Goal: Task Accomplishment & Management: Manage account settings

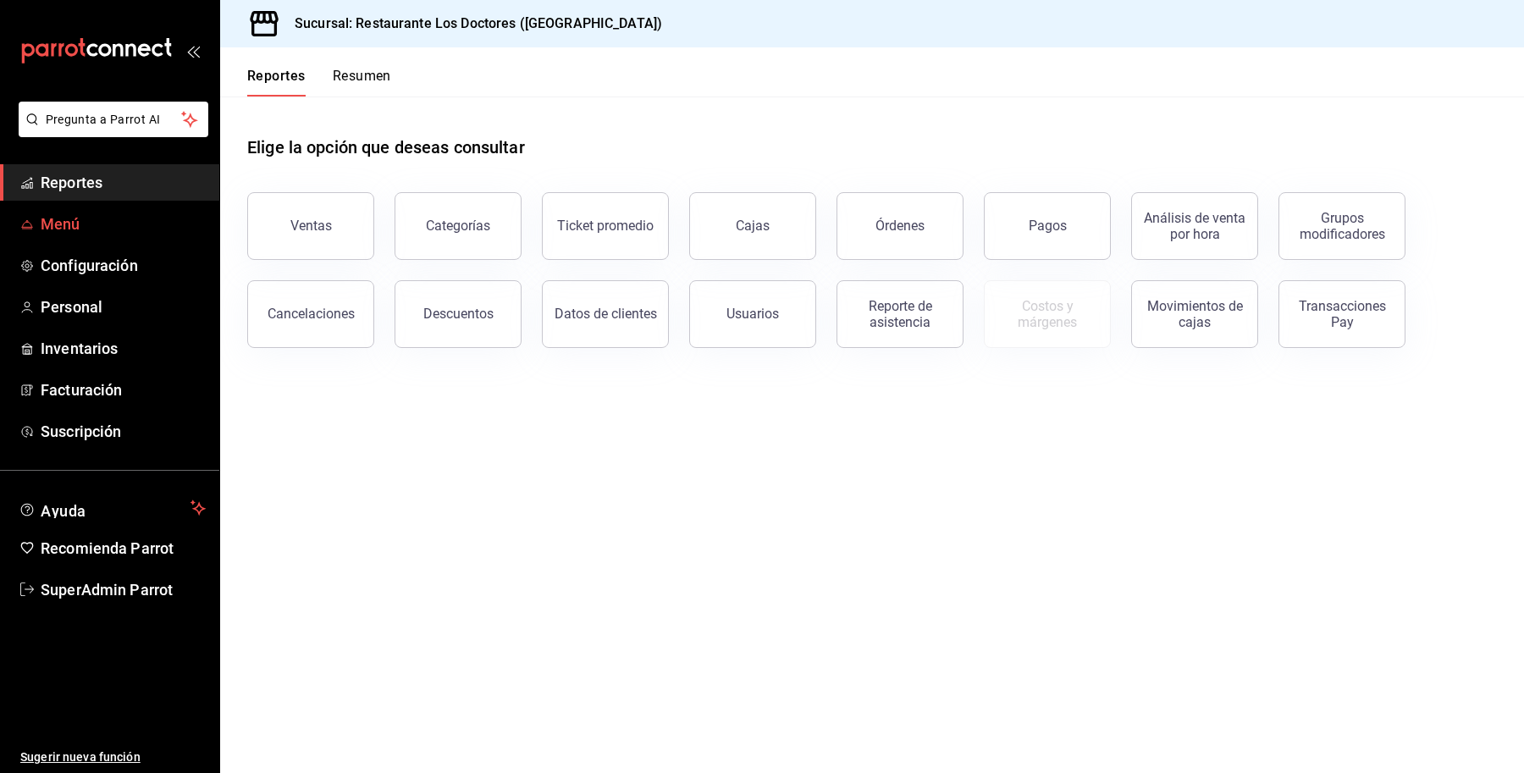
click at [30, 218] on icon "mailbox folders" at bounding box center [27, 225] width 14 height 14
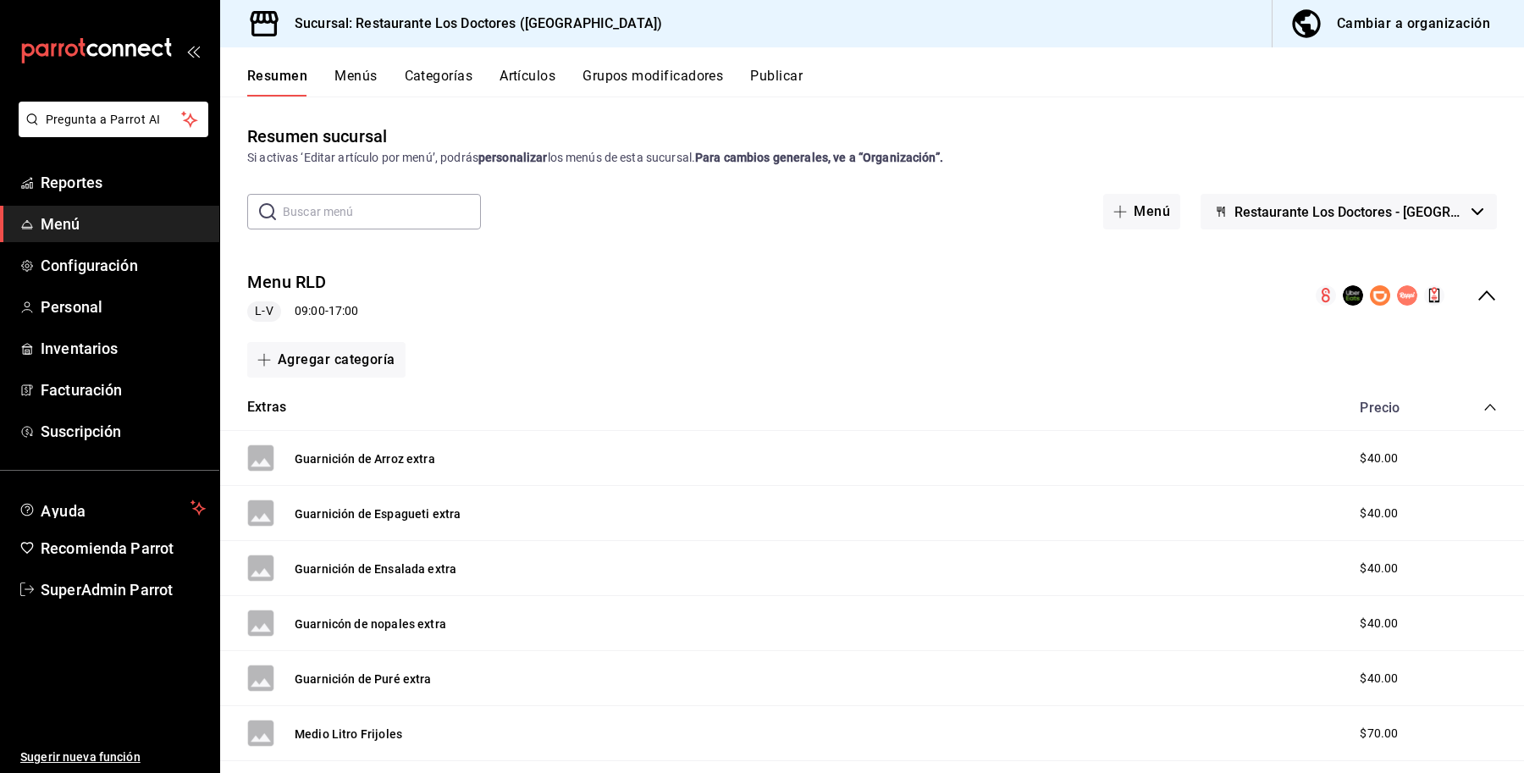
click at [453, 81] on button "Categorías" at bounding box center [439, 82] width 69 height 29
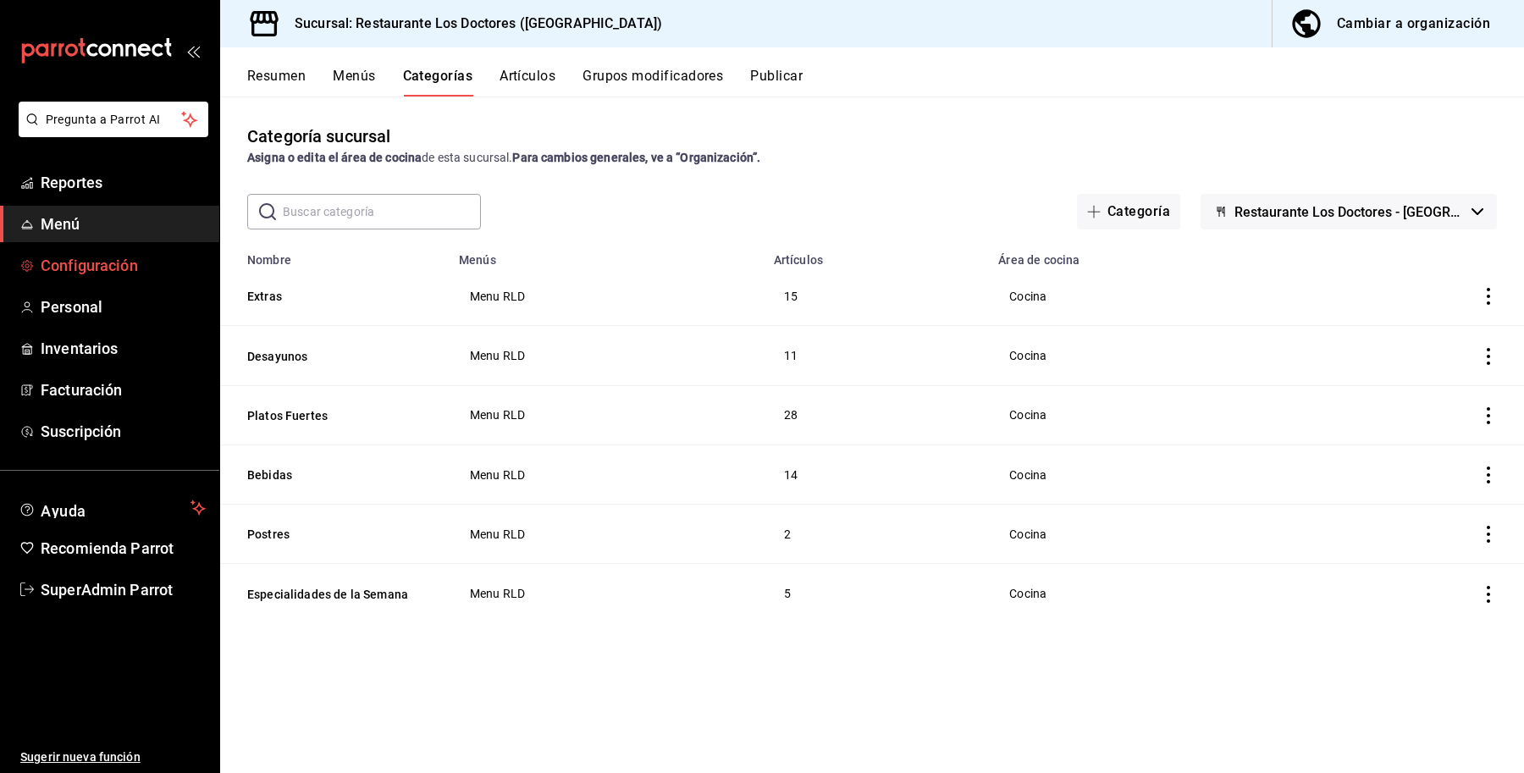
click at [96, 256] on span "Configuración" at bounding box center [123, 265] width 165 height 23
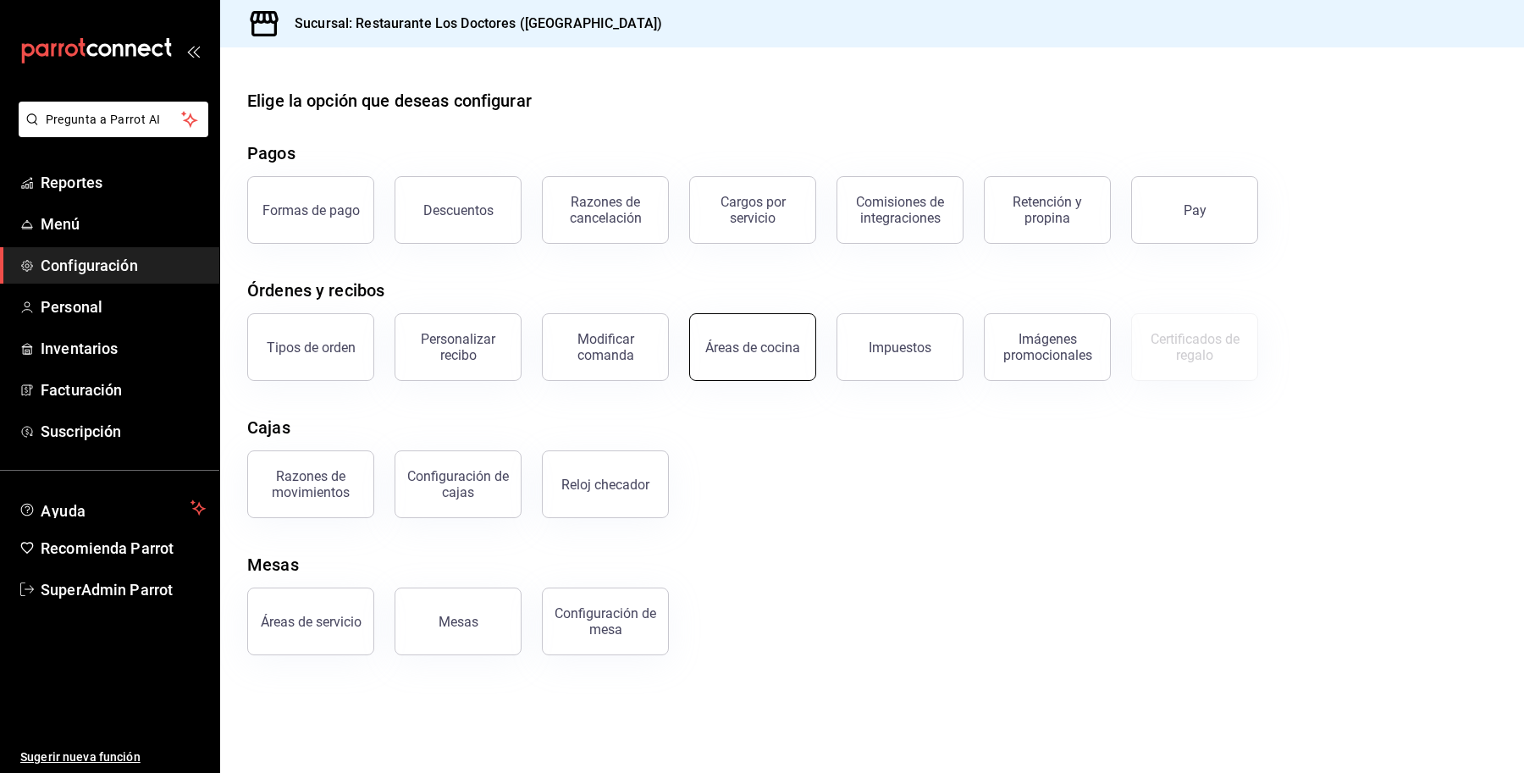
click at [730, 362] on button "Áreas de cocina" at bounding box center [752, 347] width 127 height 68
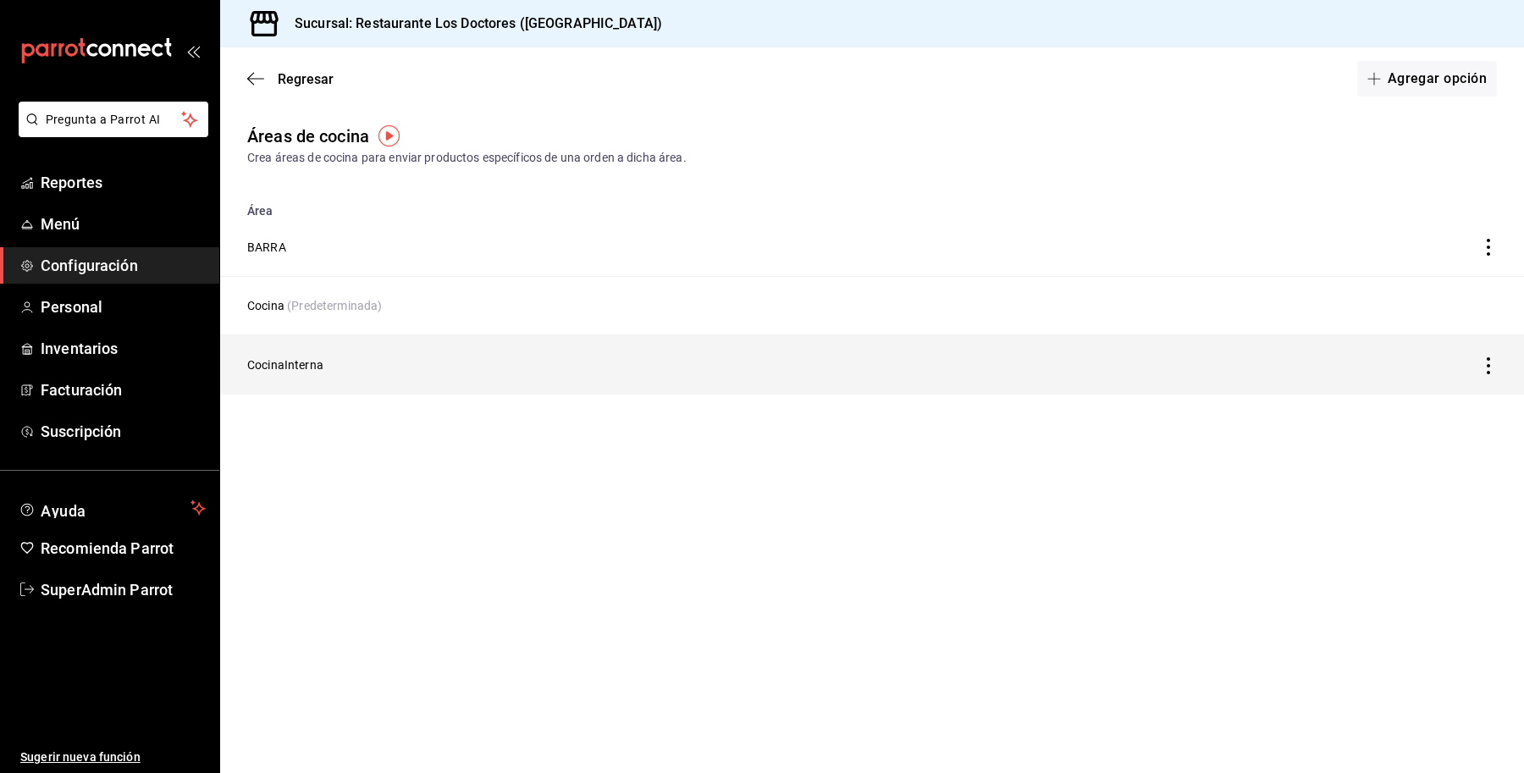
click at [1492, 357] on icon "discountsTable" at bounding box center [1488, 365] width 17 height 17
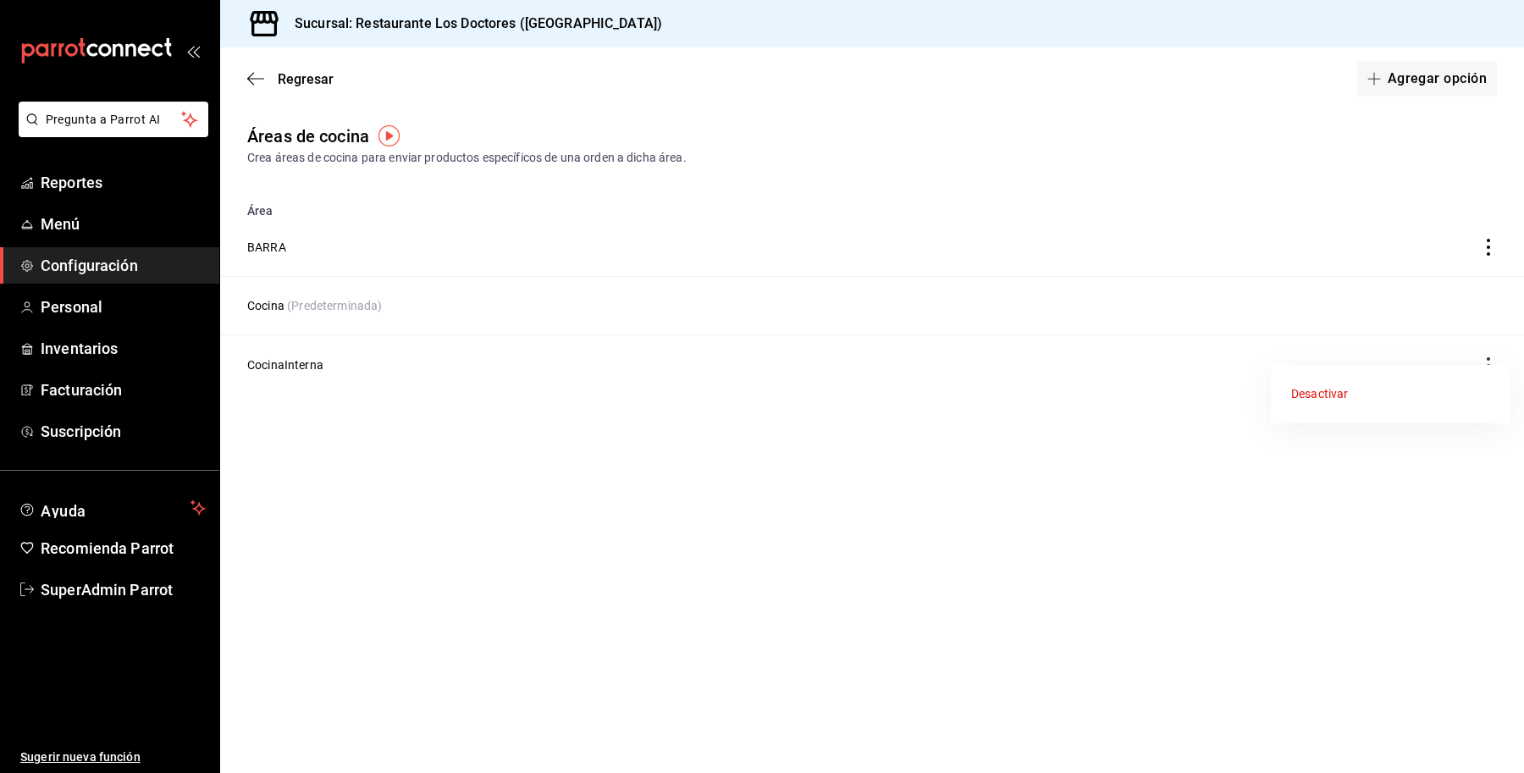
click at [1321, 390] on div "Desactivar" at bounding box center [1319, 394] width 57 height 18
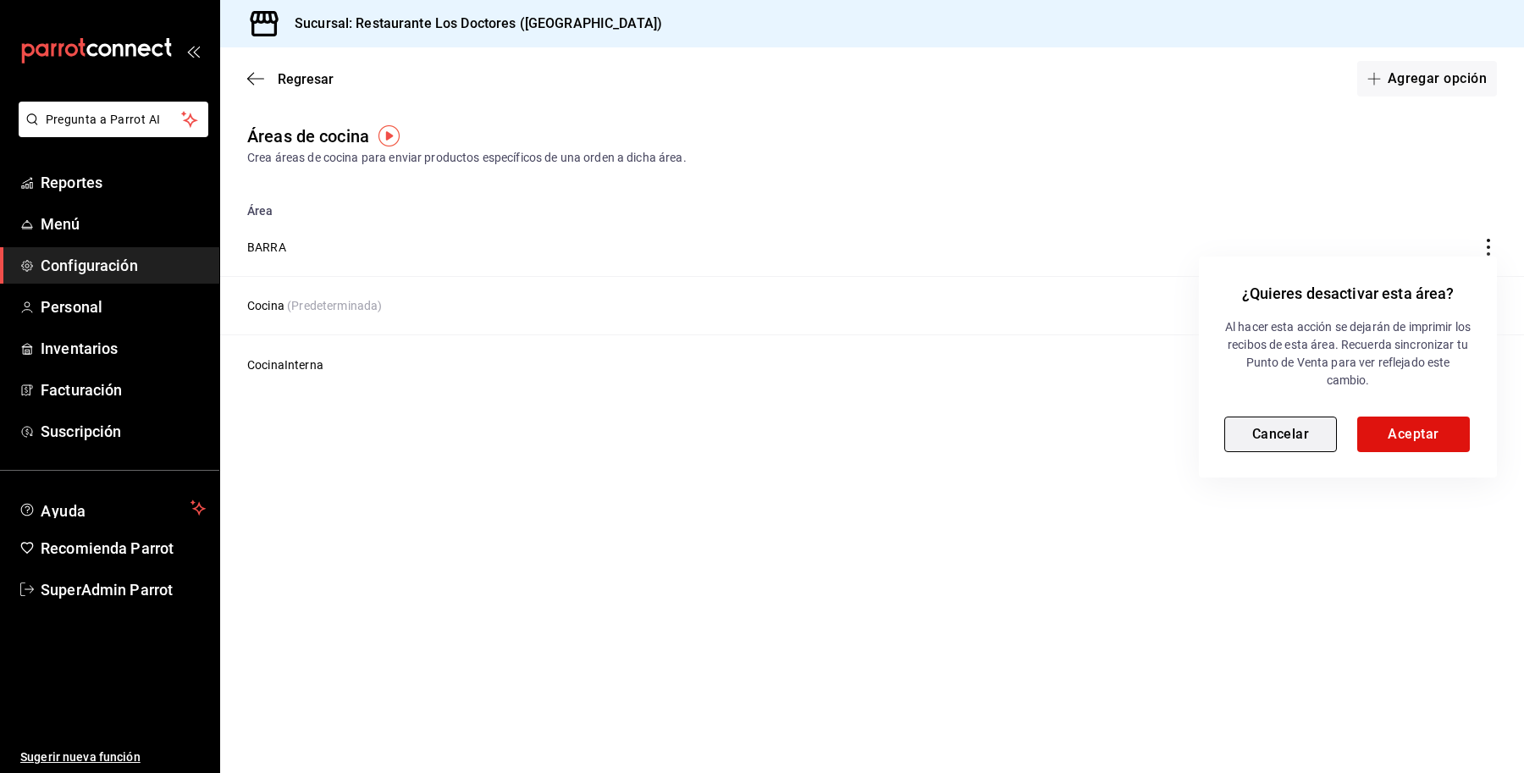
click at [1278, 433] on button "Cancelar" at bounding box center [1280, 435] width 113 height 36
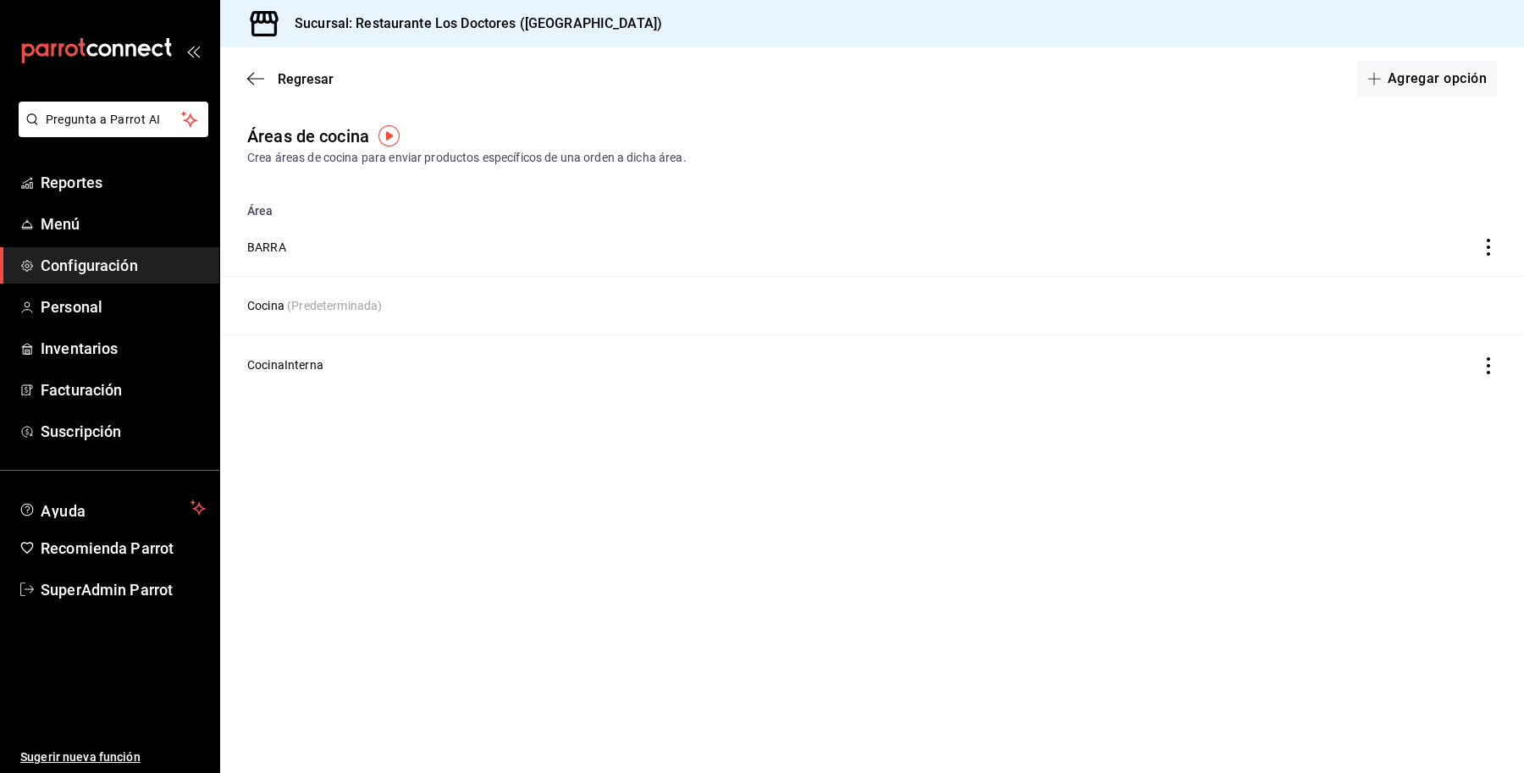
click at [108, 254] on span "Configuración" at bounding box center [123, 265] width 165 height 23
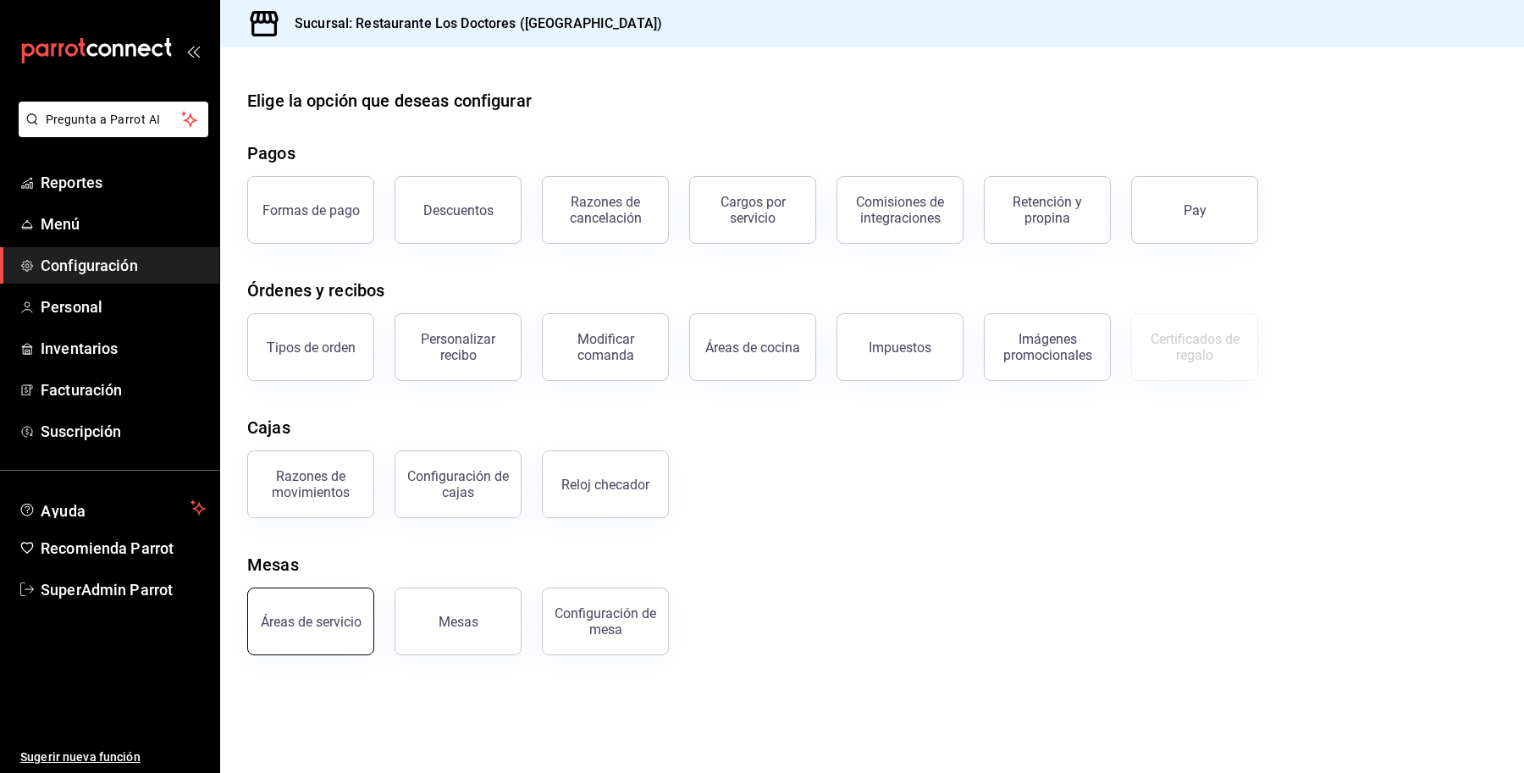
click at [318, 636] on button "Áreas de servicio" at bounding box center [310, 622] width 127 height 68
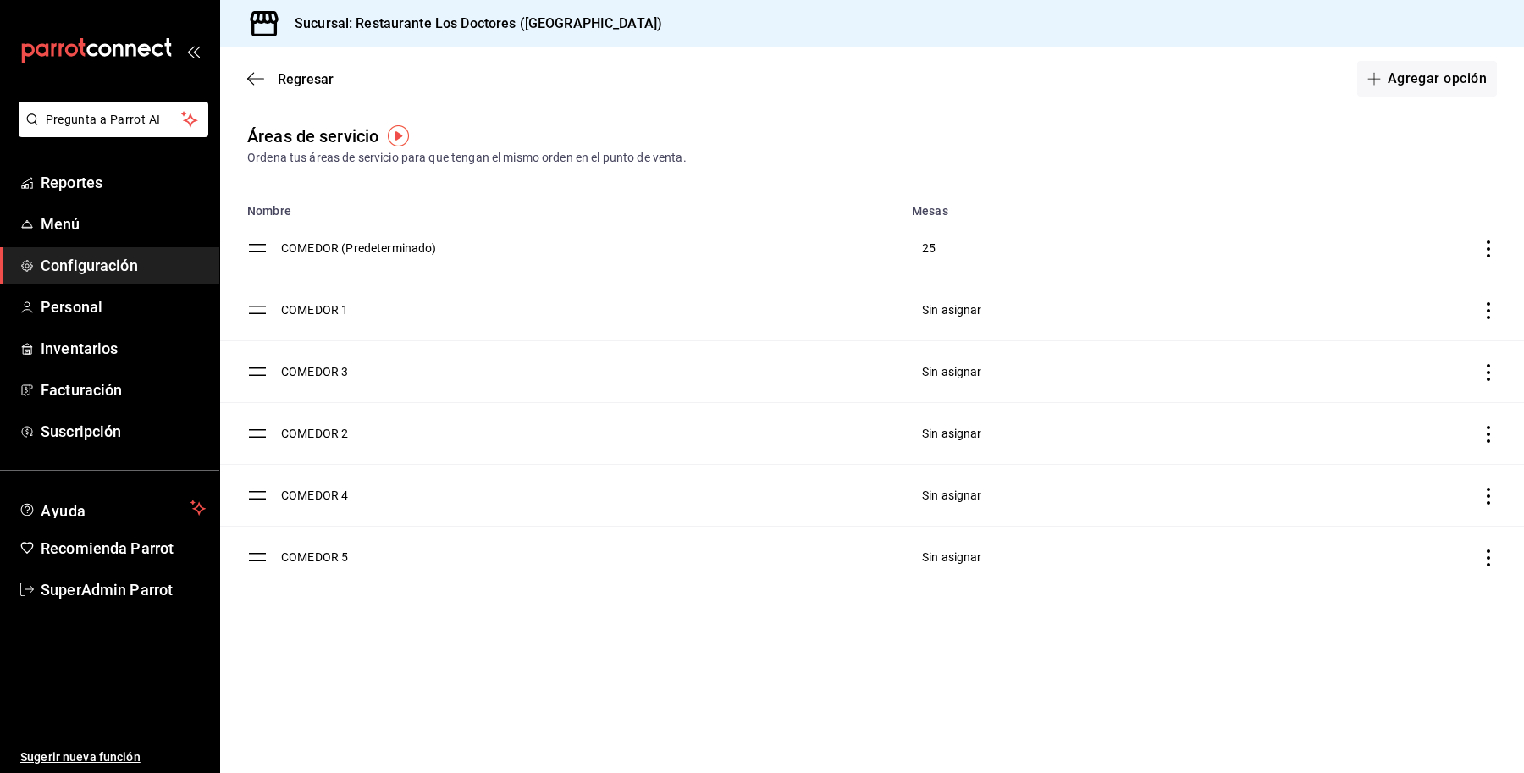
drag, startPoint x: 1478, startPoint y: 306, endPoint x: 1495, endPoint y: 315, distance: 19.3
click at [1478, 306] on td "discountsTable" at bounding box center [1368, 310] width 311 height 62
click at [1483, 311] on icon "discountsTable" at bounding box center [1488, 310] width 17 height 17
click at [1179, 624] on div at bounding box center [762, 386] width 1524 height 773
click at [301, 68] on div "Regresar Agregar opción" at bounding box center [872, 78] width 1304 height 63
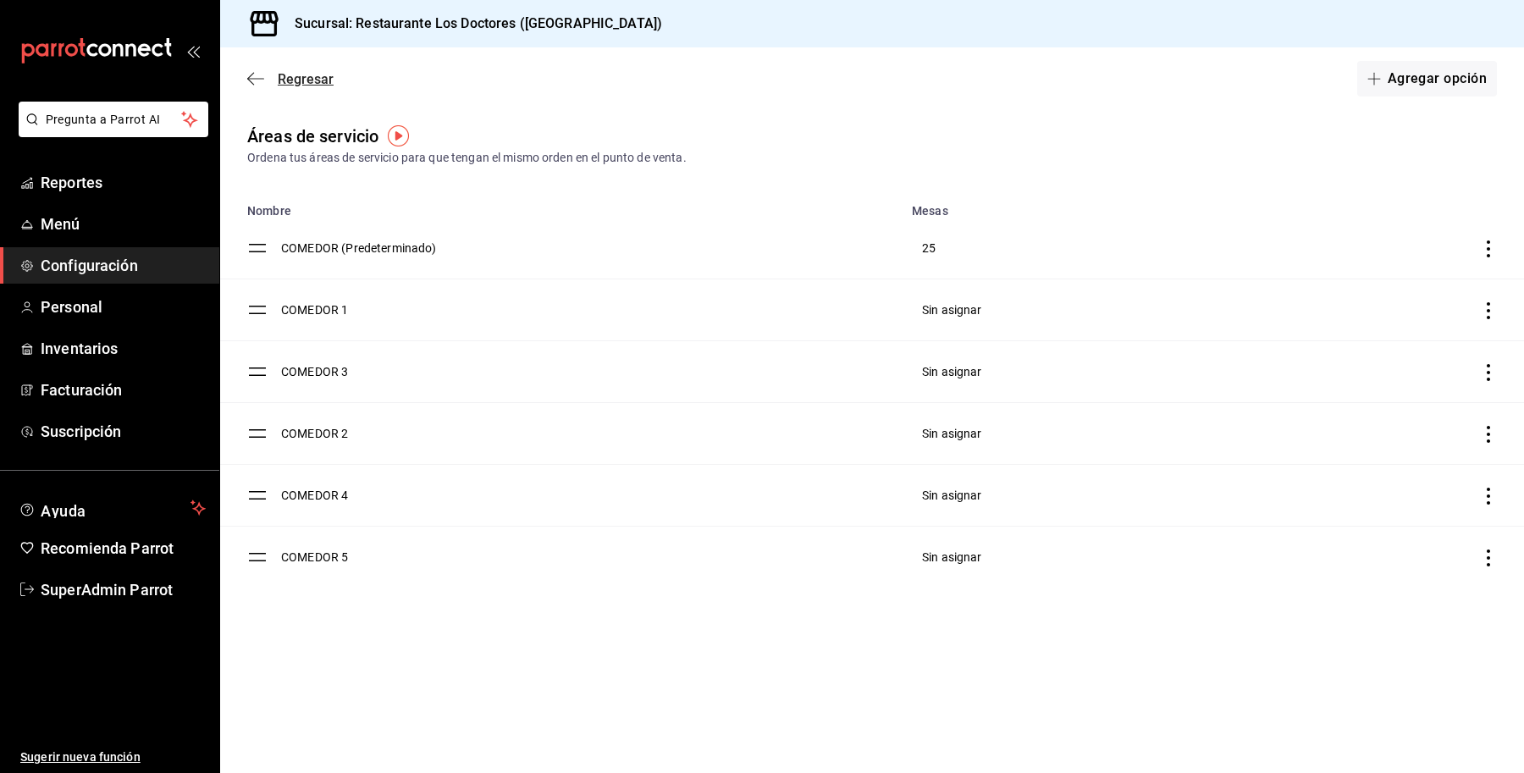
click at [292, 80] on span "Regresar" at bounding box center [306, 79] width 56 height 16
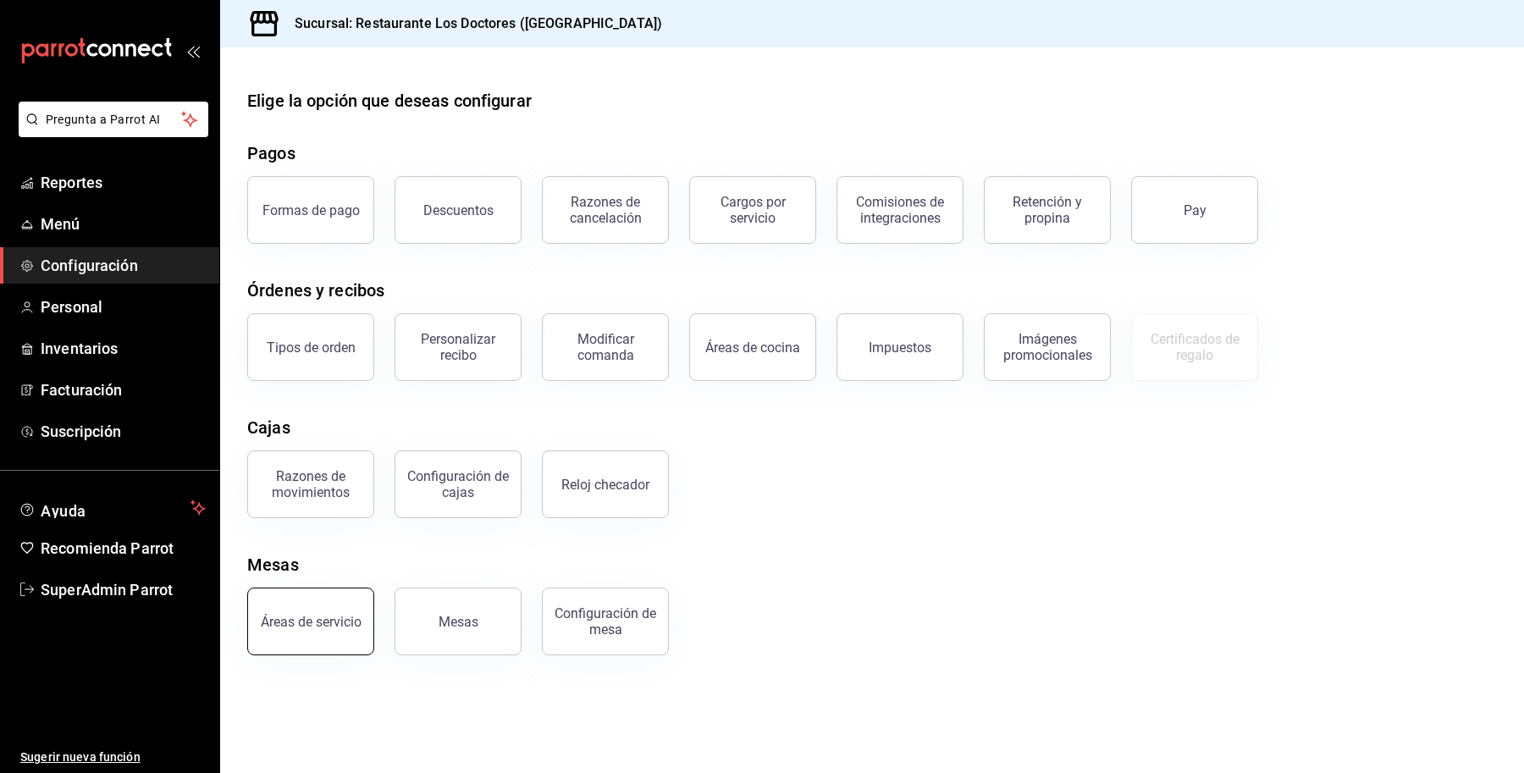
click at [332, 624] on div "Áreas de servicio" at bounding box center [311, 622] width 101 height 16
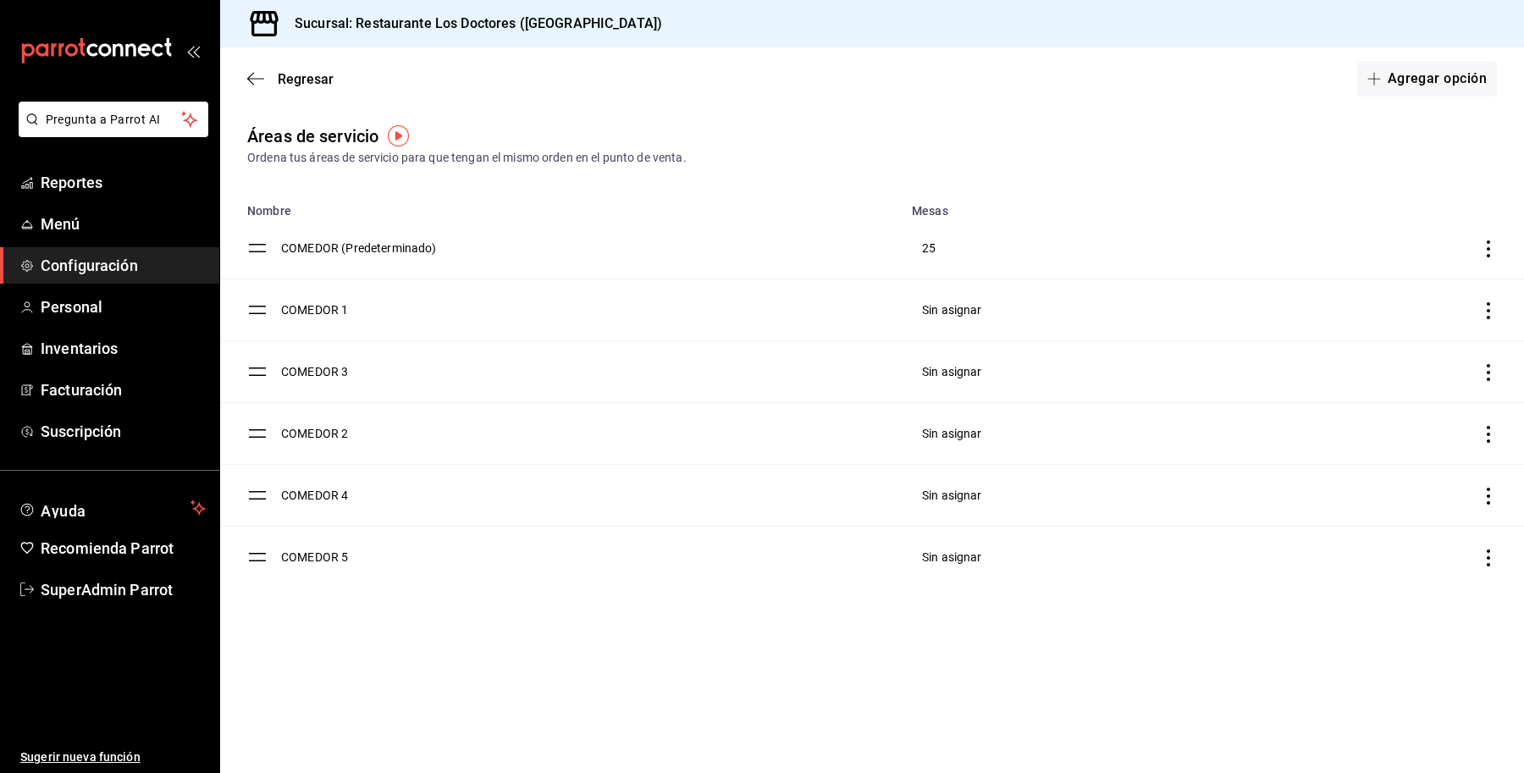
click at [1490, 311] on icon "discountsTable" at bounding box center [1488, 310] width 17 height 17
click at [1446, 371] on li "Eliminar" at bounding box center [1397, 354] width 200 height 47
click at [1383, 439] on button "Eliminar" at bounding box center [1396, 427] width 113 height 36
click at [1488, 362] on td "discountsTable" at bounding box center [1368, 372] width 311 height 62
click at [1484, 375] on icon "discountsTable" at bounding box center [1488, 372] width 17 height 17
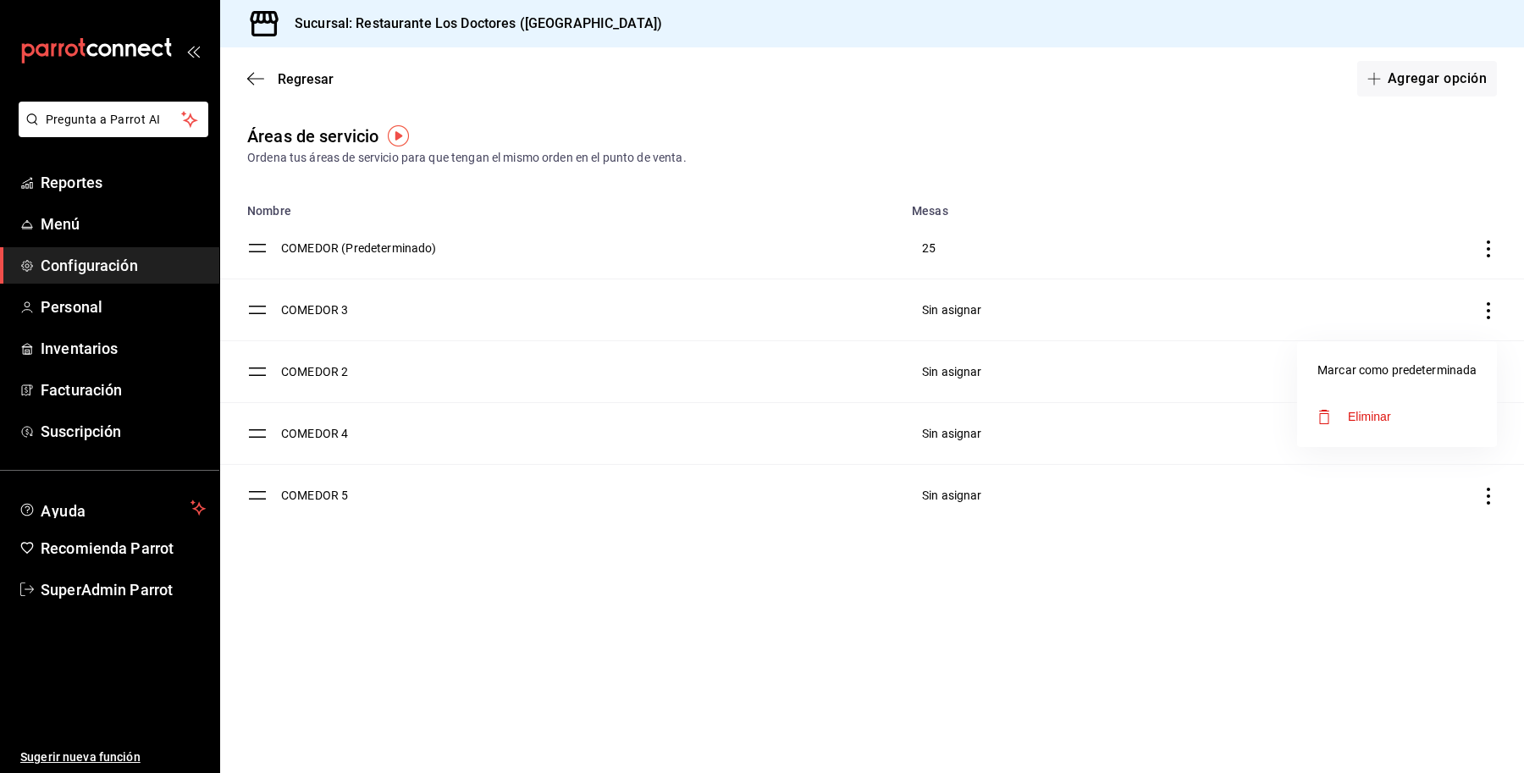
click at [1393, 424] on li "Eliminar" at bounding box center [1397, 416] width 200 height 47
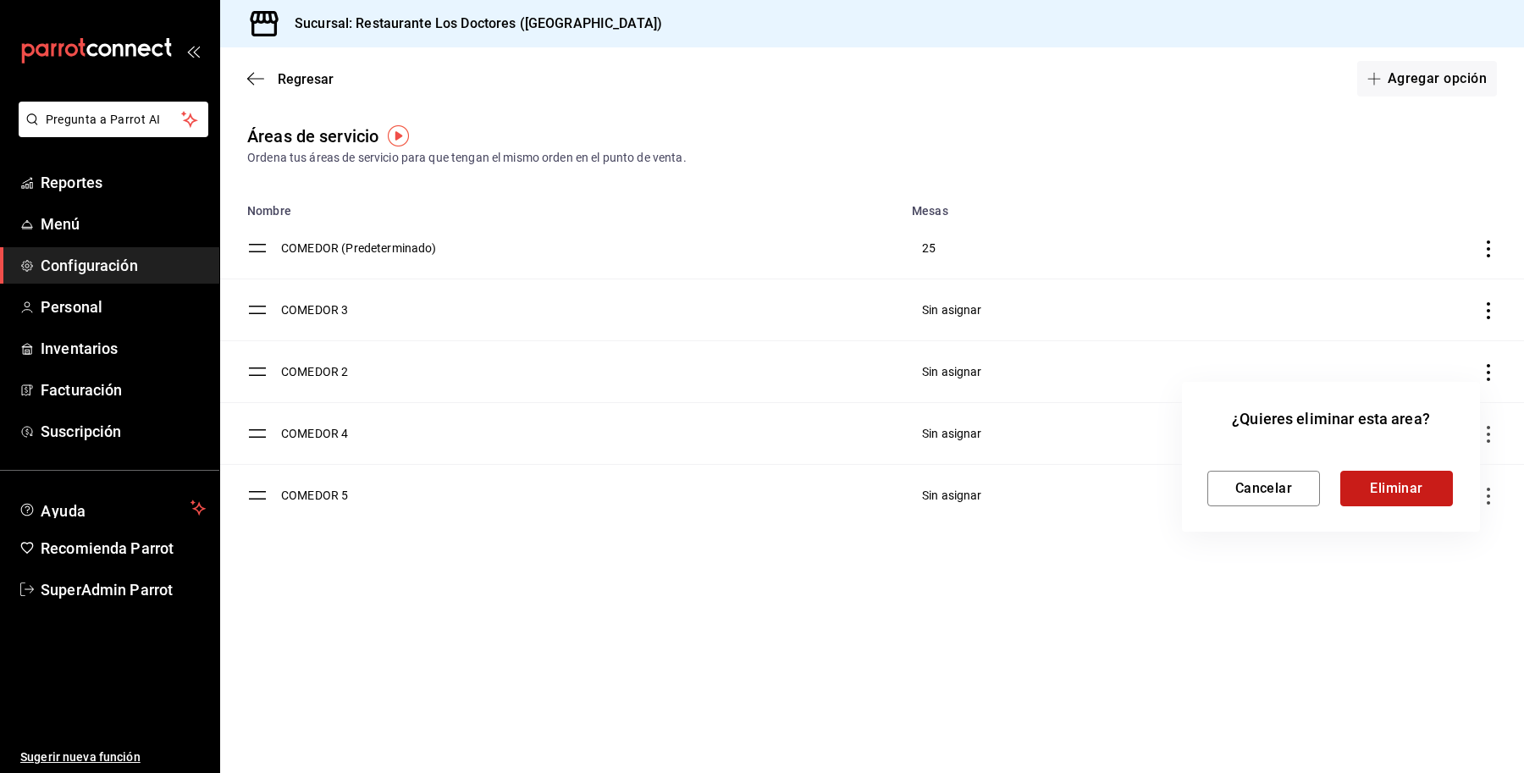
click at [1372, 483] on button "Eliminar" at bounding box center [1396, 489] width 113 height 36
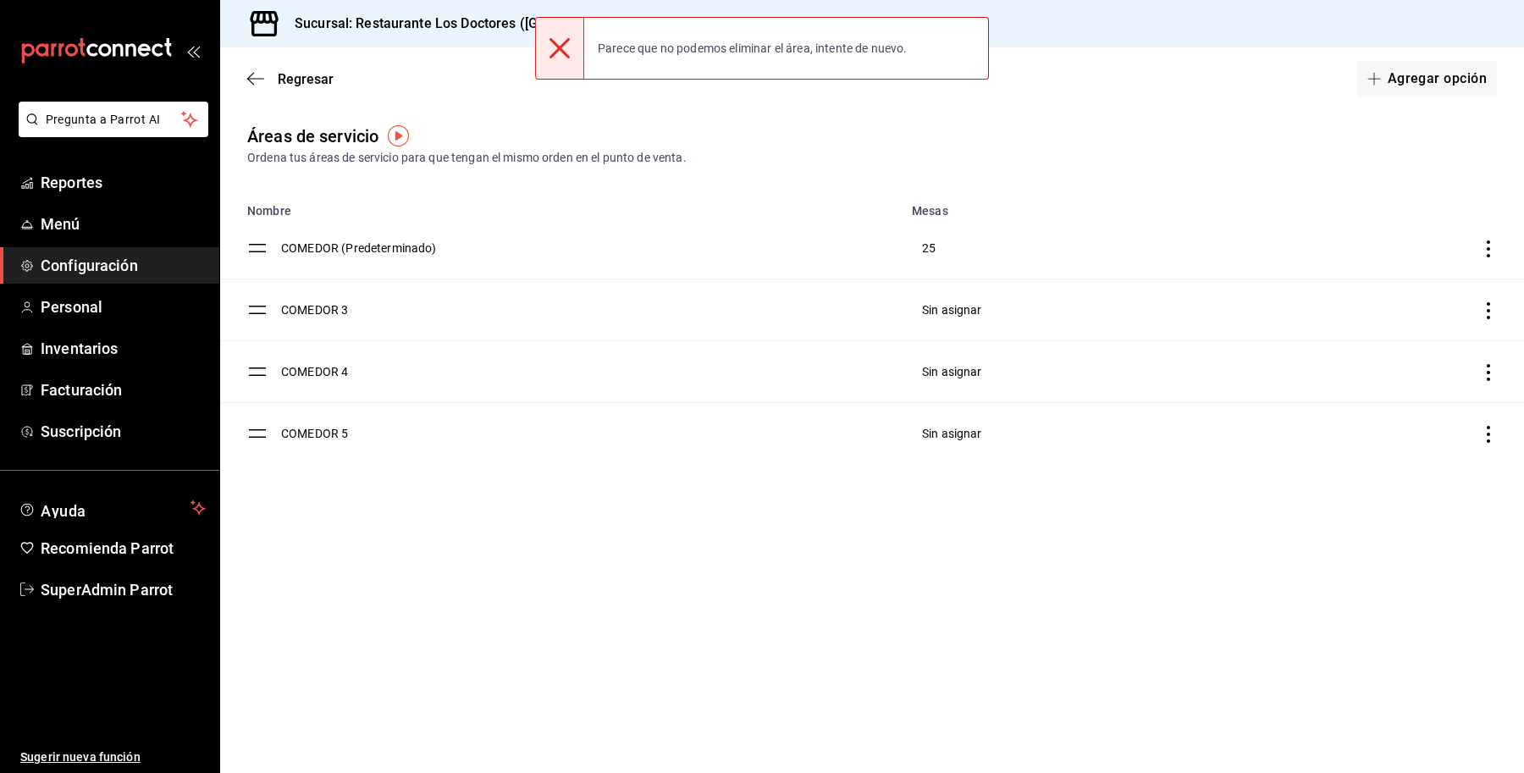
click at [1488, 440] on icon "discountsTable" at bounding box center [1488, 434] width 17 height 17
click at [1440, 485] on li "Eliminar" at bounding box center [1397, 478] width 200 height 47
click at [1386, 543] on button "Eliminar" at bounding box center [1396, 551] width 113 height 36
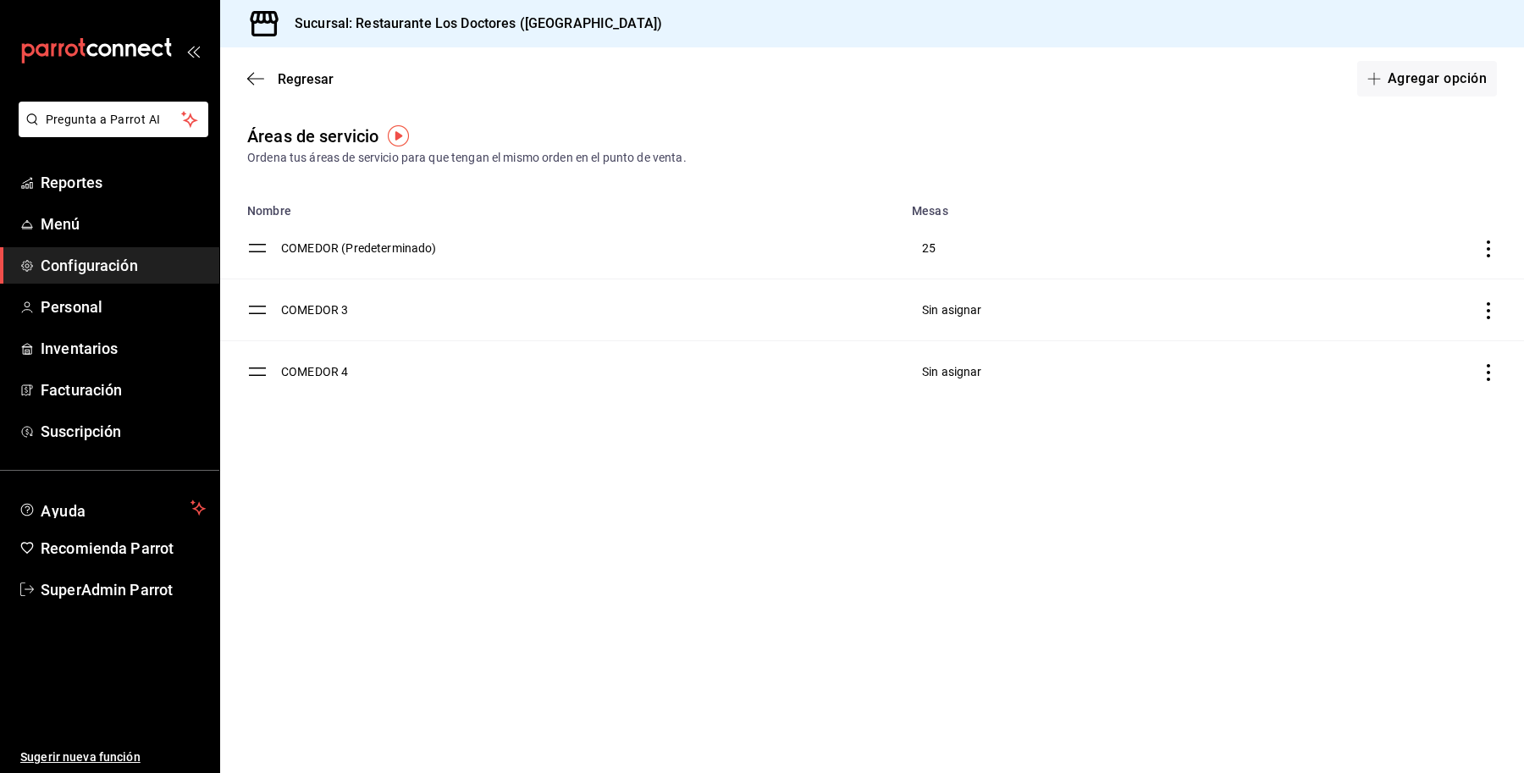
click at [1484, 369] on icon "discountsTable" at bounding box center [1488, 372] width 17 height 17
click at [1444, 408] on li "Eliminar" at bounding box center [1397, 416] width 200 height 47
click at [1378, 489] on button "Eliminar" at bounding box center [1396, 489] width 113 height 36
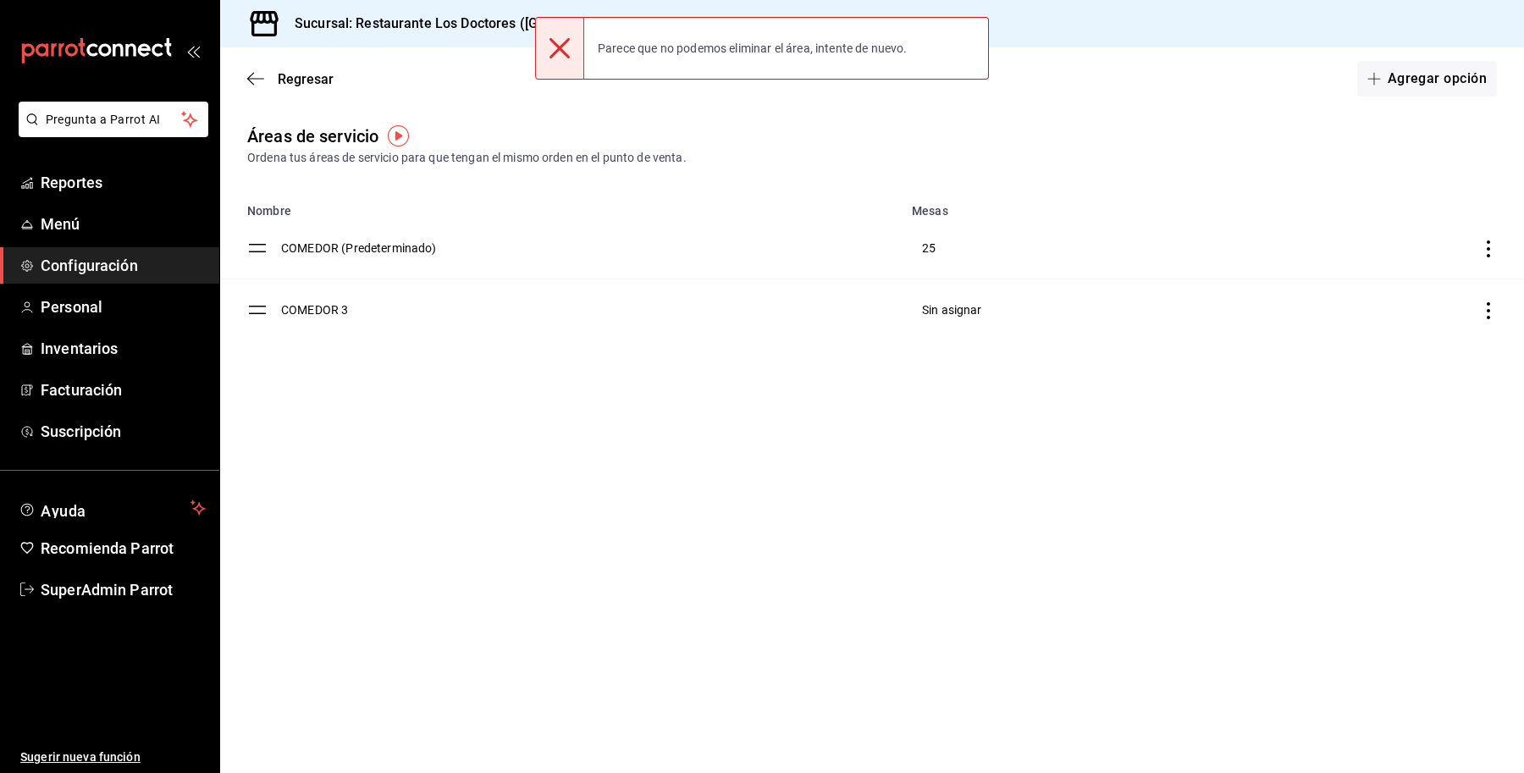
click at [1491, 309] on icon "discountsTable" at bounding box center [1488, 310] width 17 height 17
click at [1415, 351] on li "Eliminar" at bounding box center [1397, 354] width 200 height 47
click at [1391, 419] on button "Eliminar" at bounding box center [1396, 427] width 113 height 36
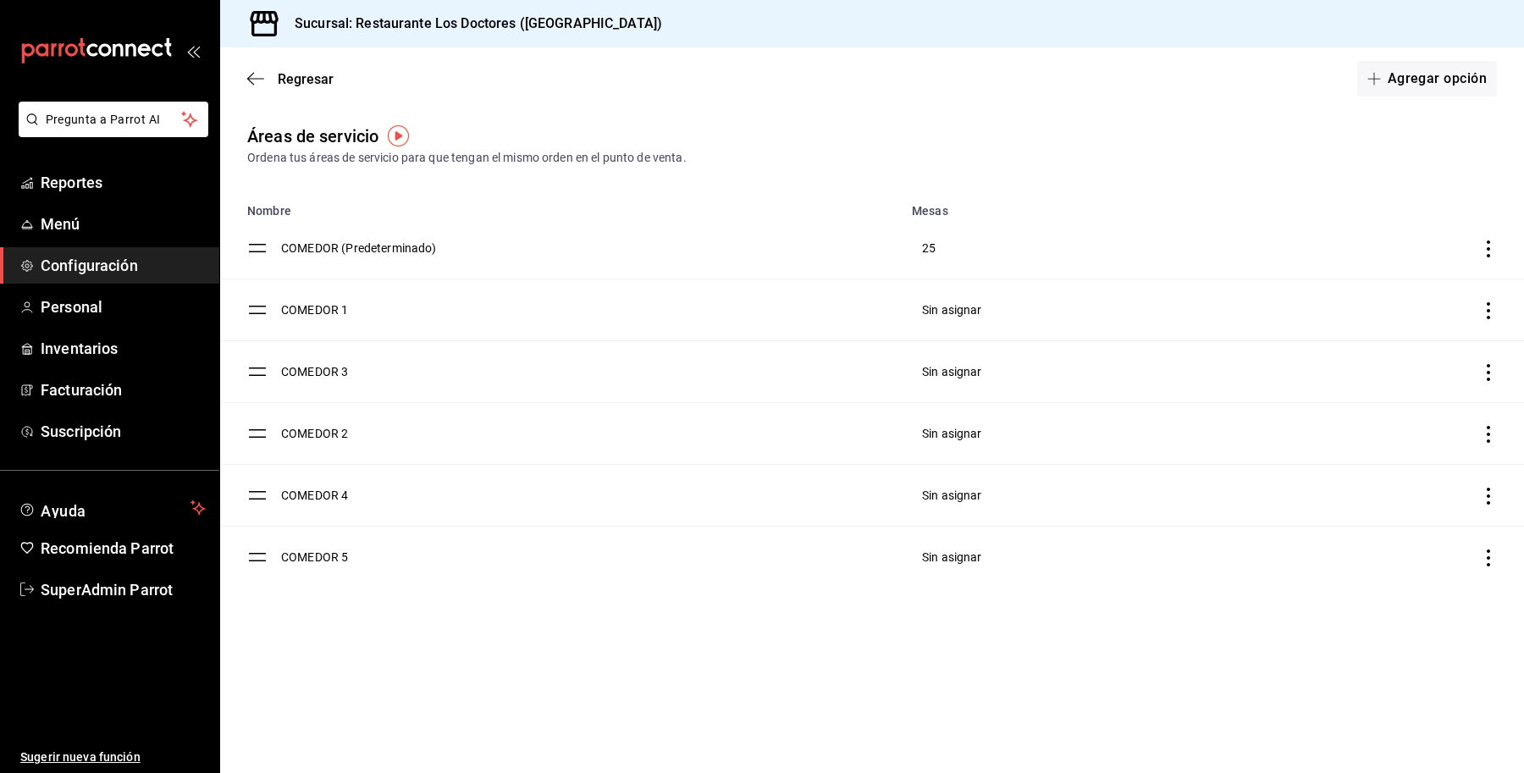
click at [1491, 315] on icon "discountsTable" at bounding box center [1488, 310] width 17 height 17
click at [1411, 360] on li "Eliminar" at bounding box center [1397, 354] width 200 height 47
click at [1229, 205] on div at bounding box center [762, 386] width 1524 height 773
click at [1499, 247] on div at bounding box center [762, 386] width 1524 height 773
click at [1479, 247] on div at bounding box center [762, 386] width 1524 height 773
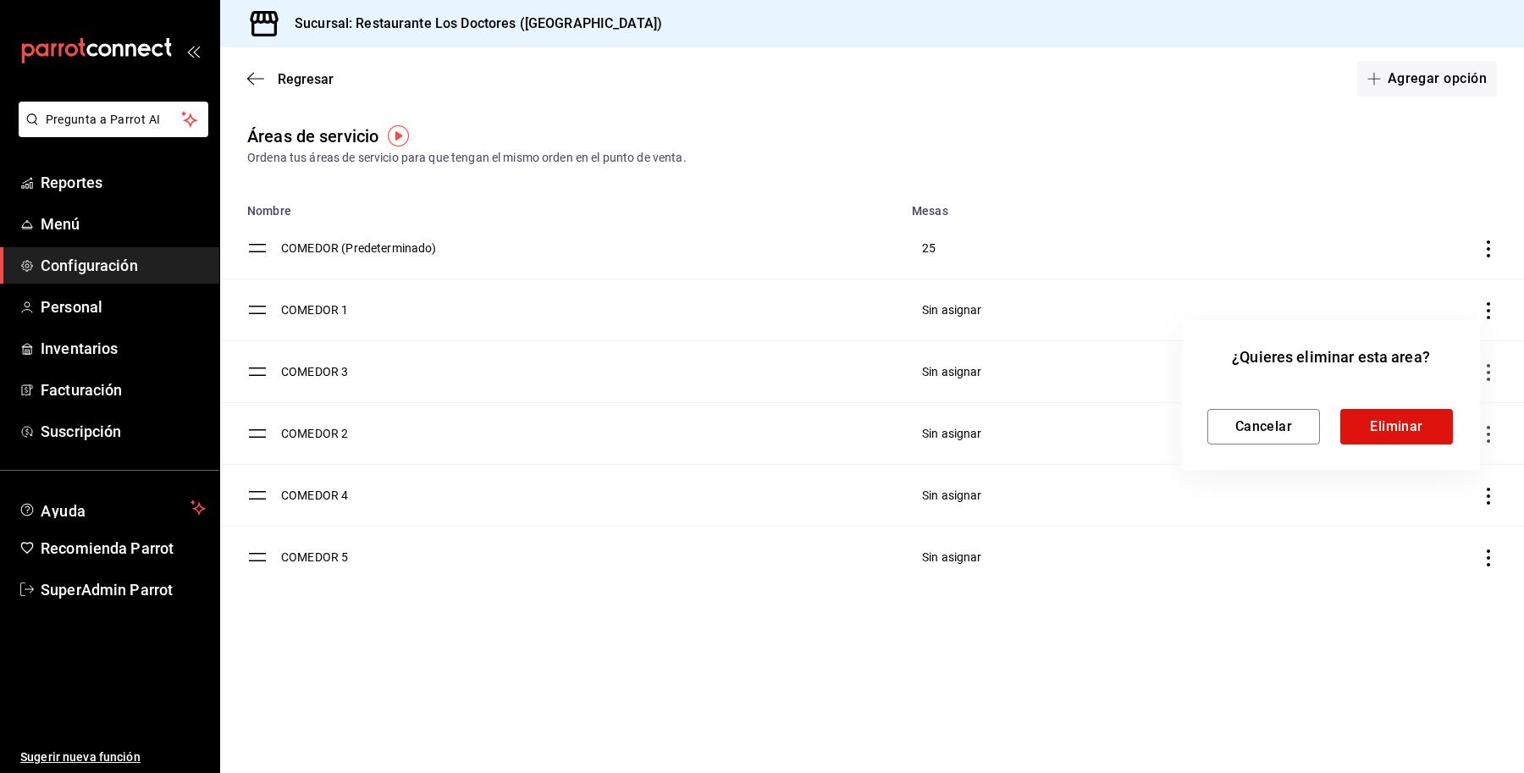
click at [1483, 247] on div at bounding box center [762, 386] width 1524 height 773
click at [1256, 419] on button "Cancelar" at bounding box center [1263, 427] width 113 height 36
click at [1482, 251] on icon "discountsTable" at bounding box center [1488, 248] width 17 height 17
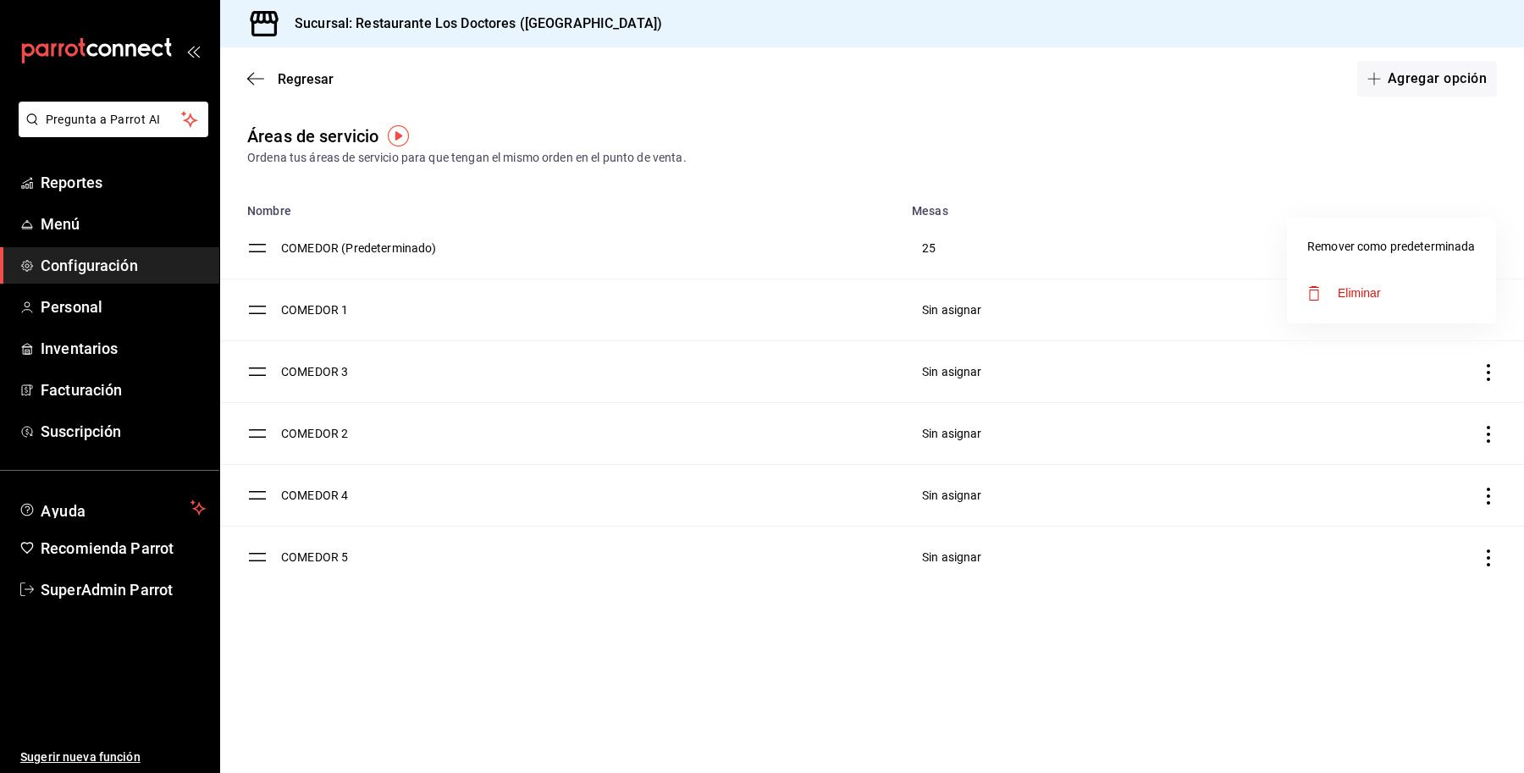
click at [1078, 123] on div at bounding box center [762, 386] width 1524 height 773
click at [337, 252] on td "COMEDOR (Predeterminado)" at bounding box center [591, 249] width 621 height 62
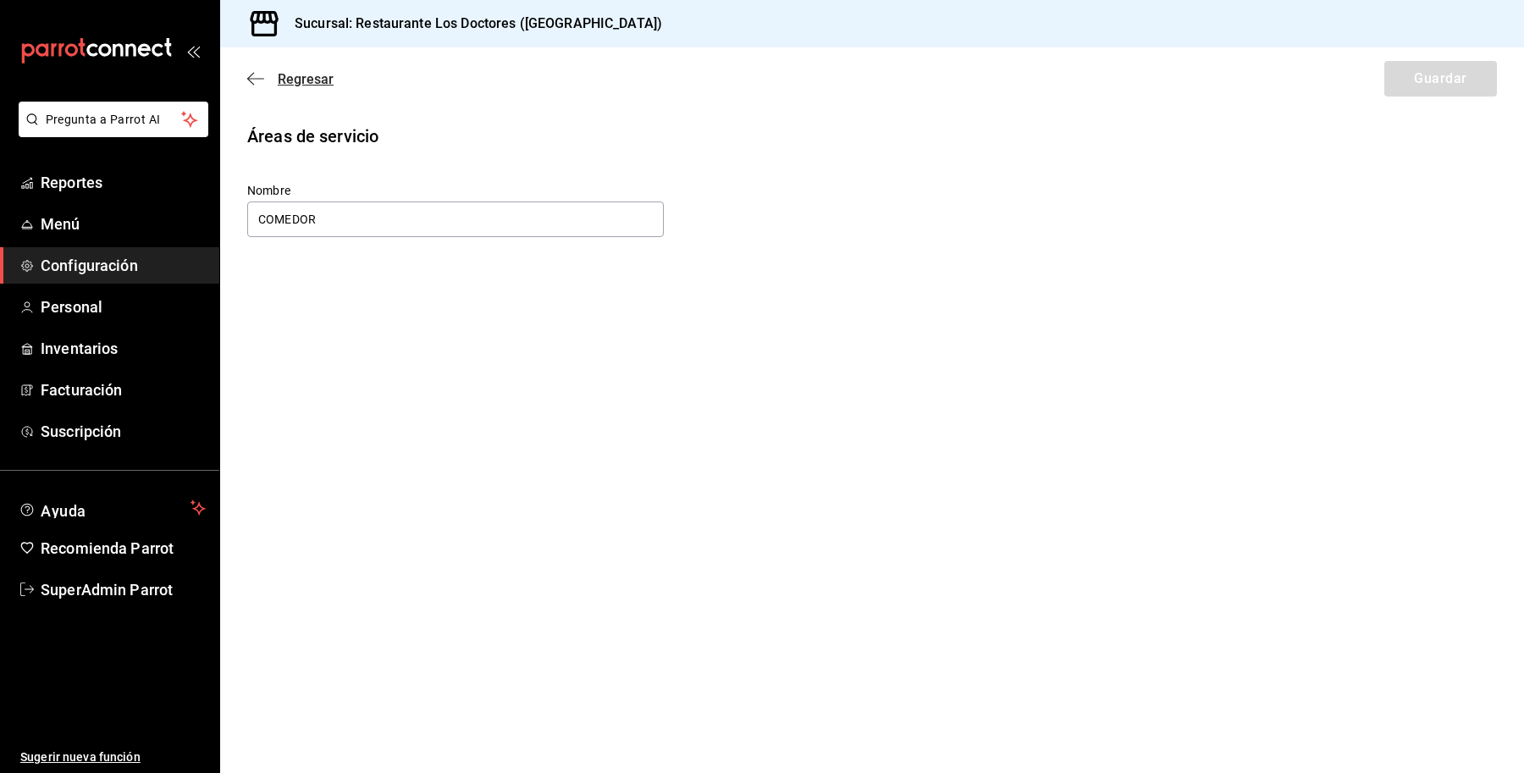
click at [303, 79] on span "Regresar" at bounding box center [306, 79] width 56 height 16
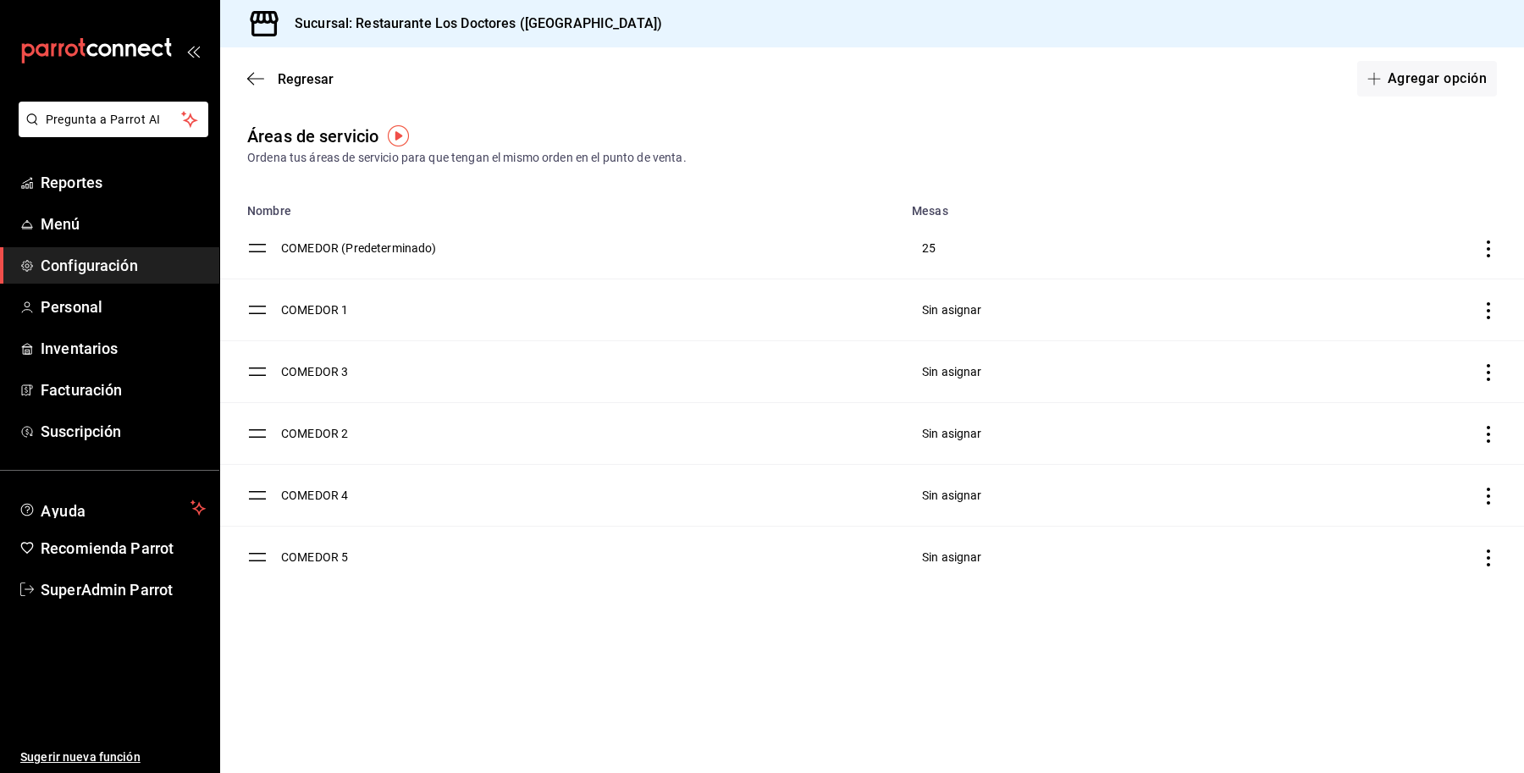
click at [1487, 316] on icon "discountsTable" at bounding box center [1488, 310] width 17 height 17
click at [1416, 356] on li "Eliminar" at bounding box center [1397, 354] width 200 height 47
click at [1397, 419] on button "Eliminar" at bounding box center [1396, 427] width 113 height 36
click at [1493, 311] on icon "discountsTable" at bounding box center [1488, 310] width 17 height 17
click at [1342, 373] on li "Eliminar" at bounding box center [1397, 354] width 200 height 47
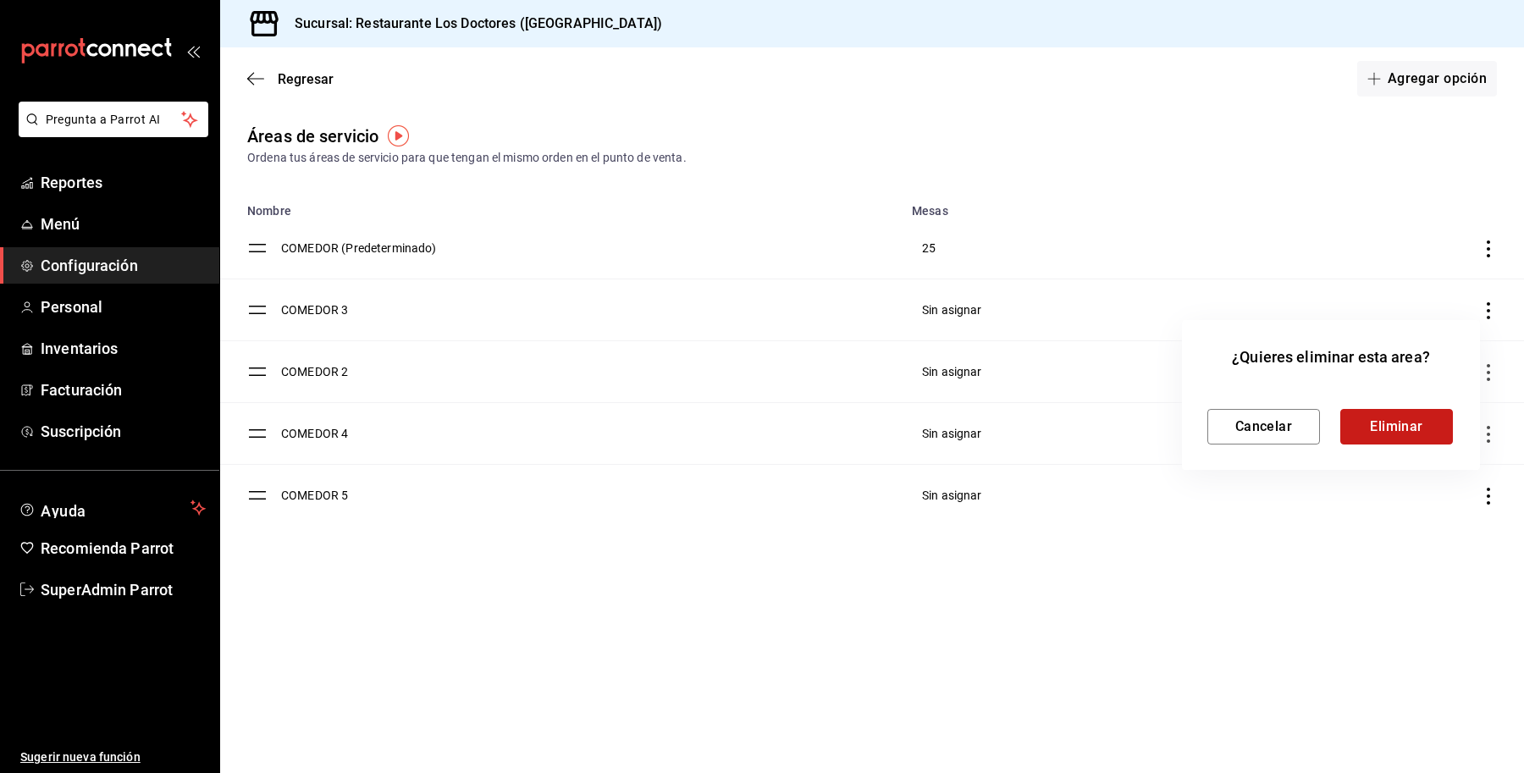
click at [1389, 429] on button "Eliminar" at bounding box center [1396, 427] width 113 height 36
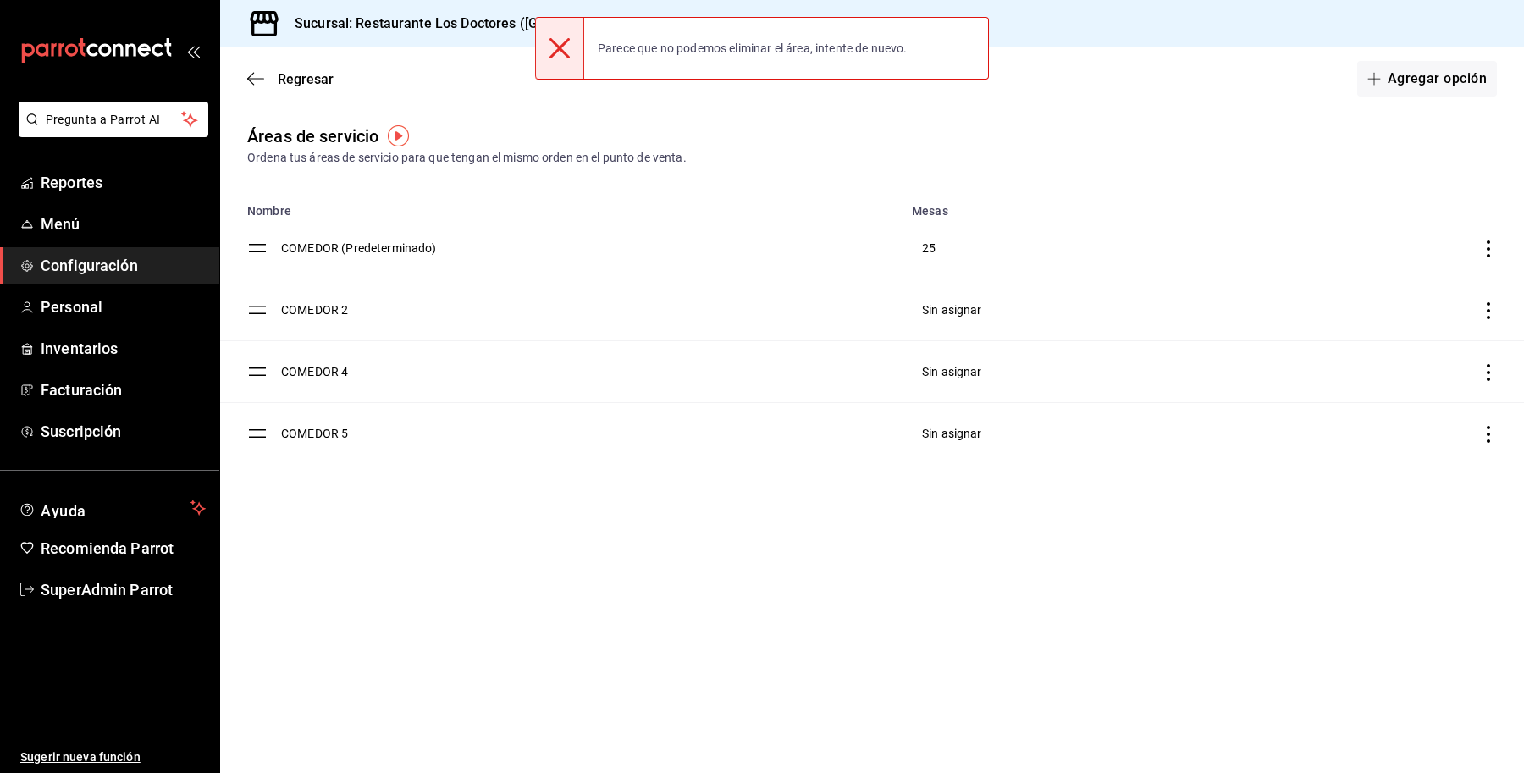
drag, startPoint x: 809, startPoint y: 41, endPoint x: 792, endPoint y: 58, distance: 23.4
click at [809, 41] on div "Parece que no podemos eliminar el área, intente de nuevo." at bounding box center [752, 48] width 337 height 37
click at [1487, 285] on td "discountsTable" at bounding box center [1368, 310] width 311 height 62
click at [1484, 310] on icon "discountsTable" at bounding box center [1488, 310] width 17 height 17
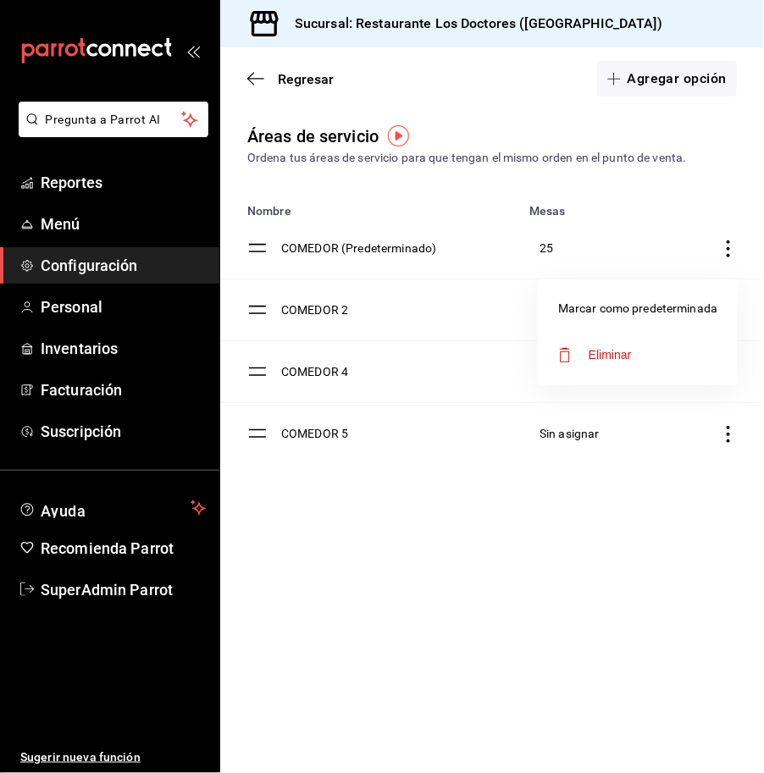
click at [610, 351] on span "Eliminar" at bounding box center [609, 355] width 43 height 14
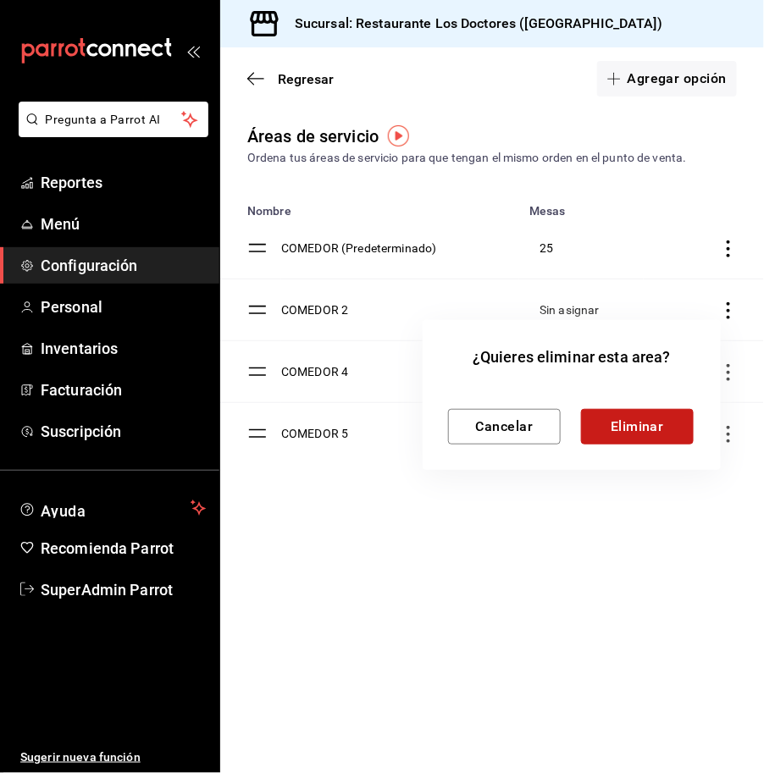
click at [639, 428] on button "Eliminar" at bounding box center [637, 427] width 113 height 36
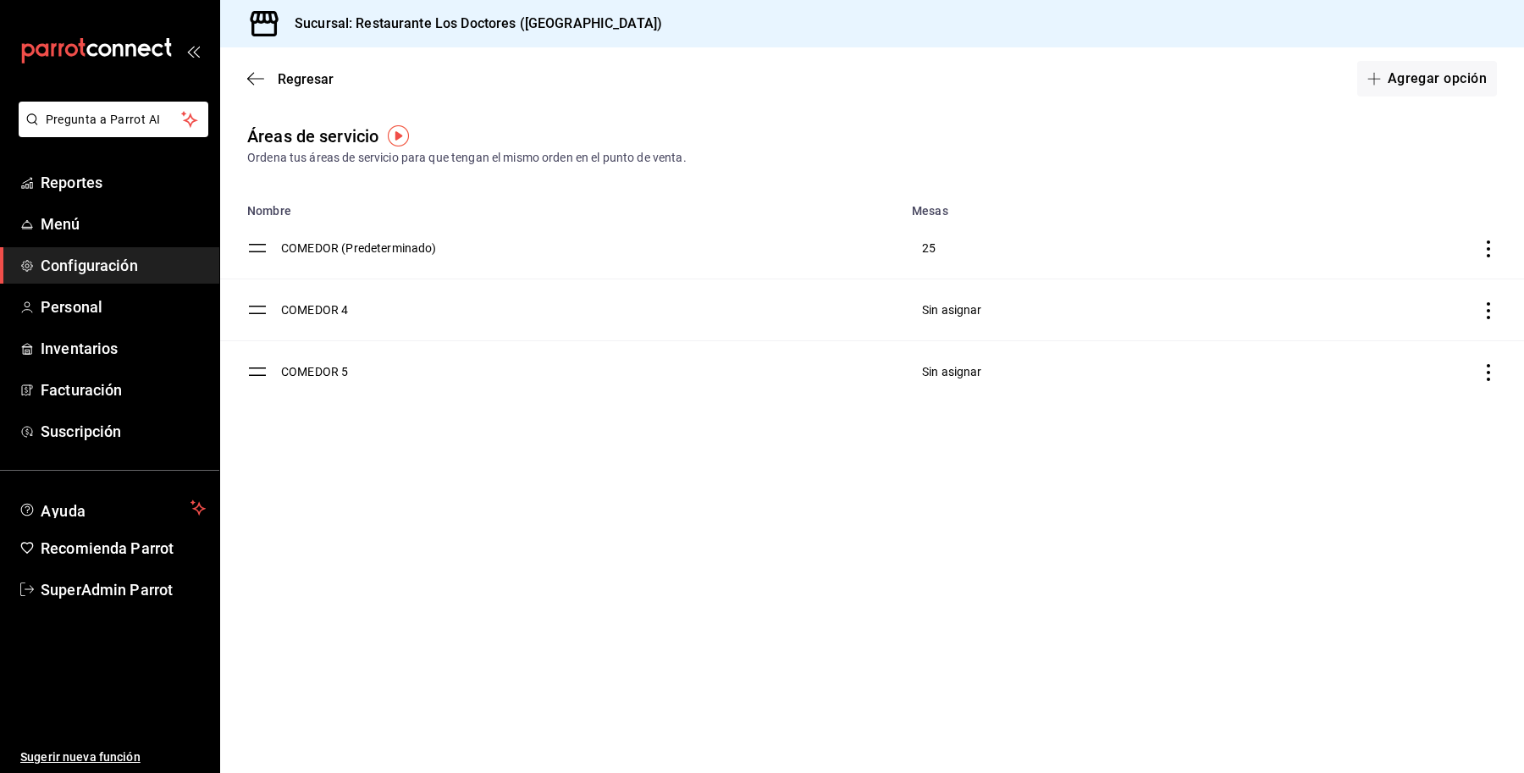
click at [938, 586] on main "Regresar Agregar opción Áreas de servicio Ordena tus áreas de servicio para que…" at bounding box center [872, 410] width 1304 height 726
click at [104, 229] on span "Menú" at bounding box center [123, 224] width 165 height 23
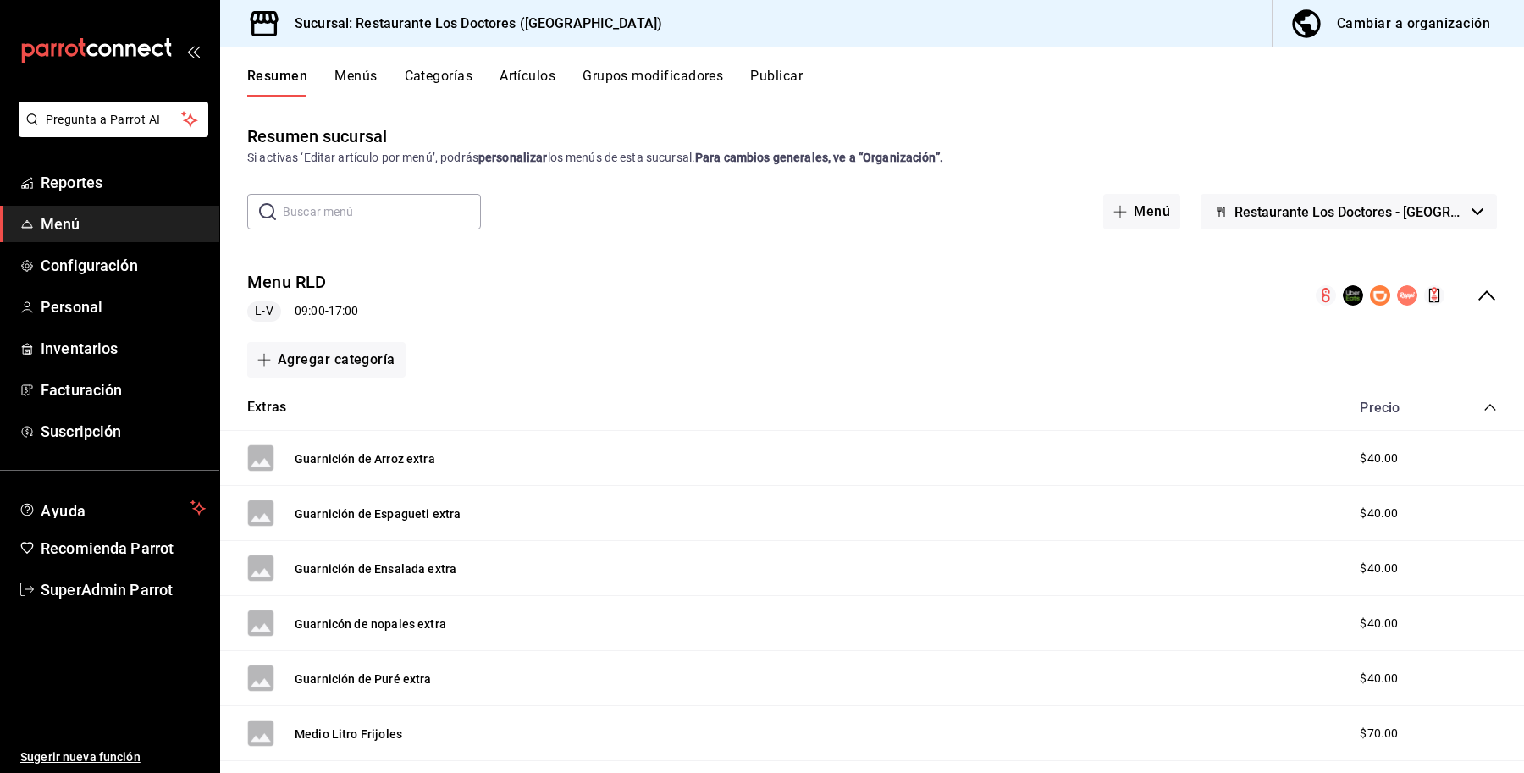
click at [1483, 408] on icon "collapse-category-row" at bounding box center [1490, 407] width 14 height 14
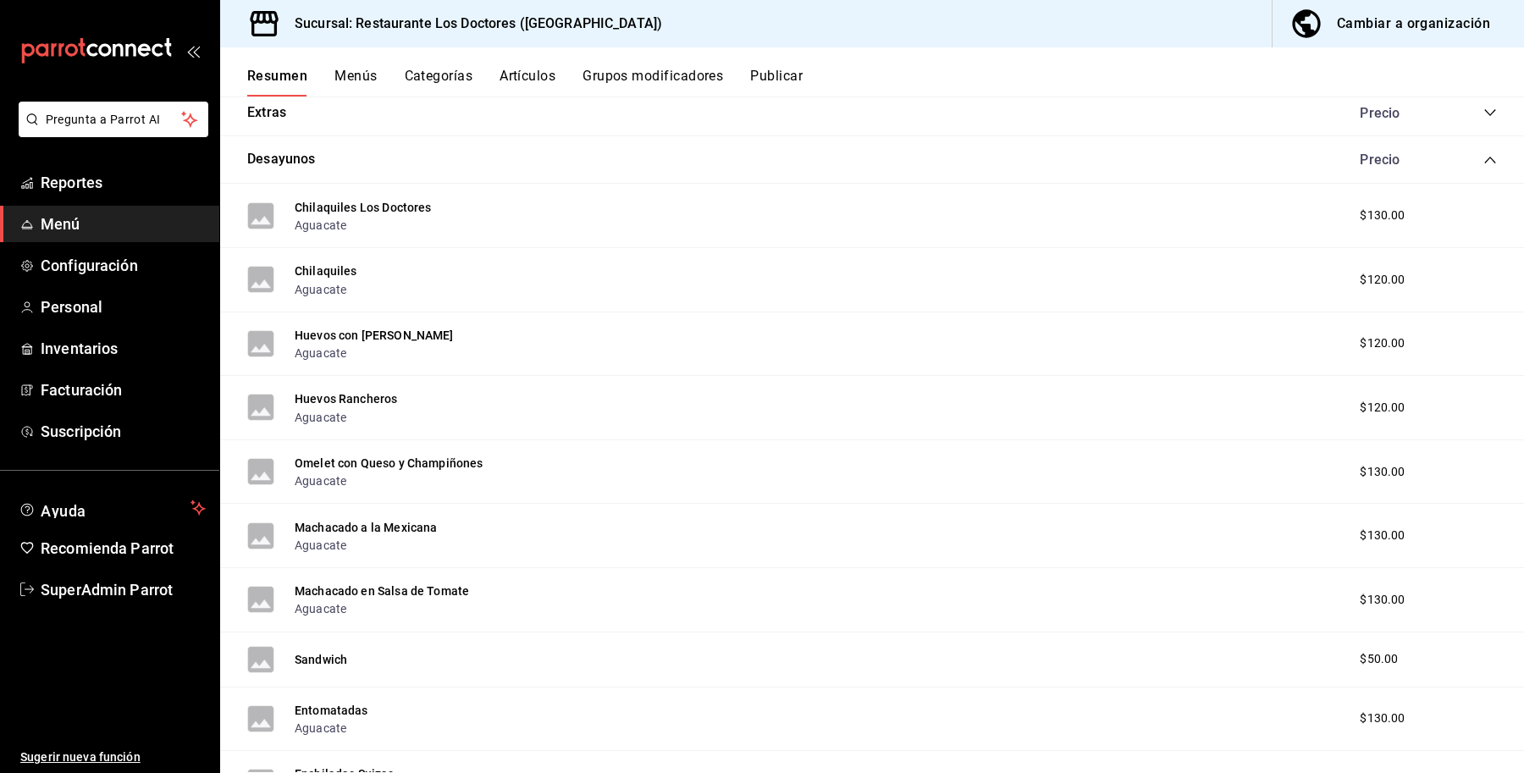
scroll to position [83, 0]
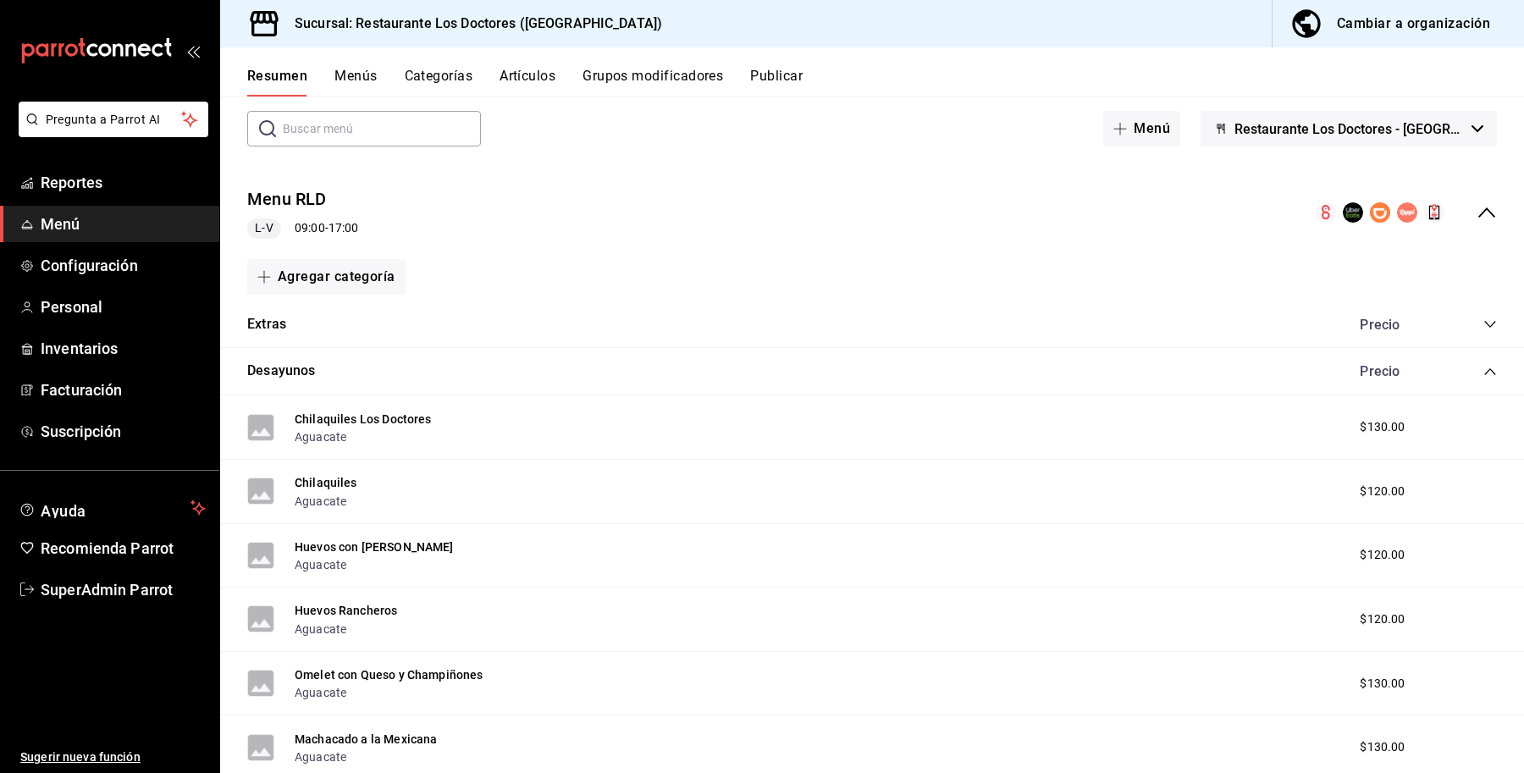
click at [1483, 324] on icon "collapse-category-row" at bounding box center [1490, 325] width 14 height 14
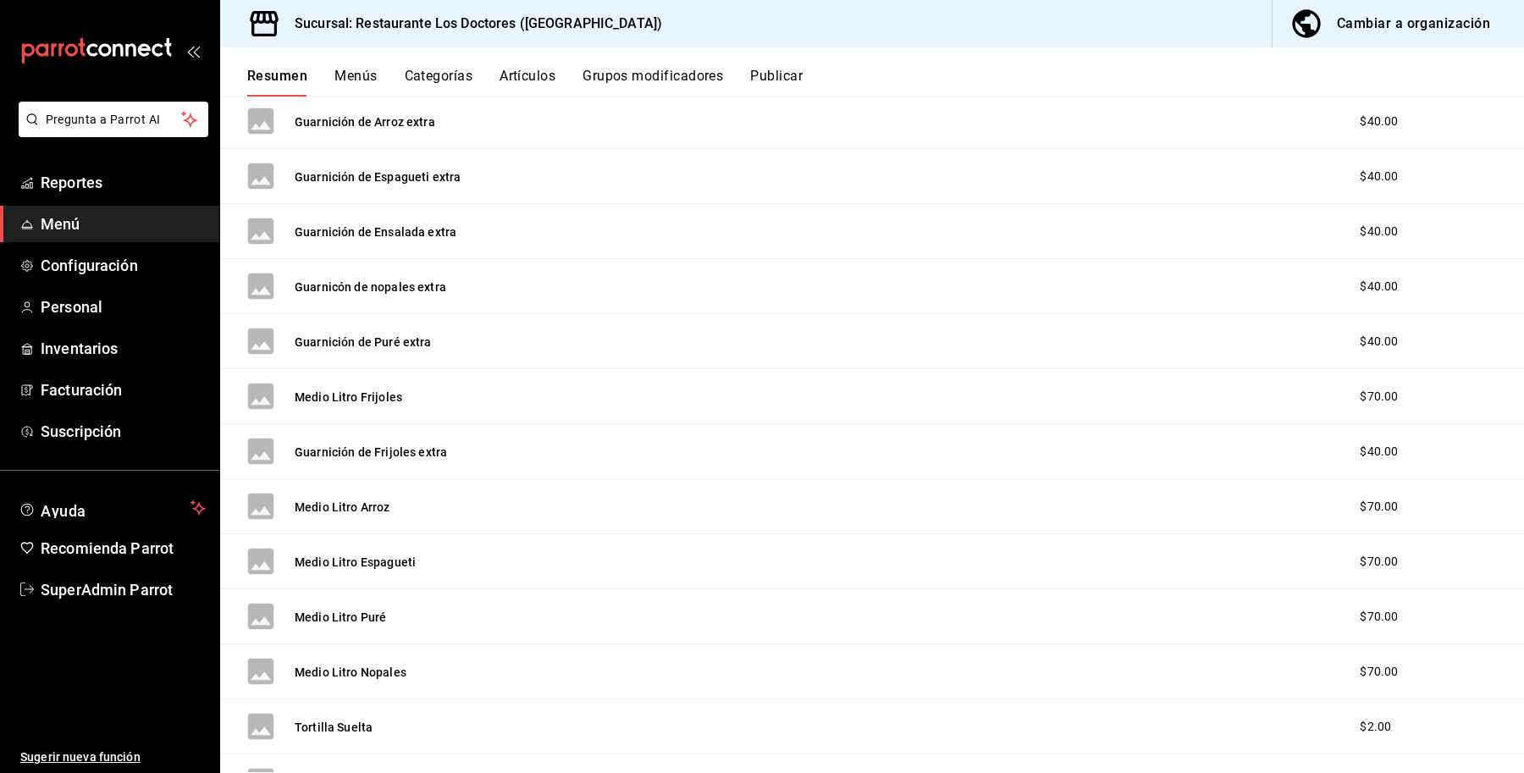
scroll to position [0, 0]
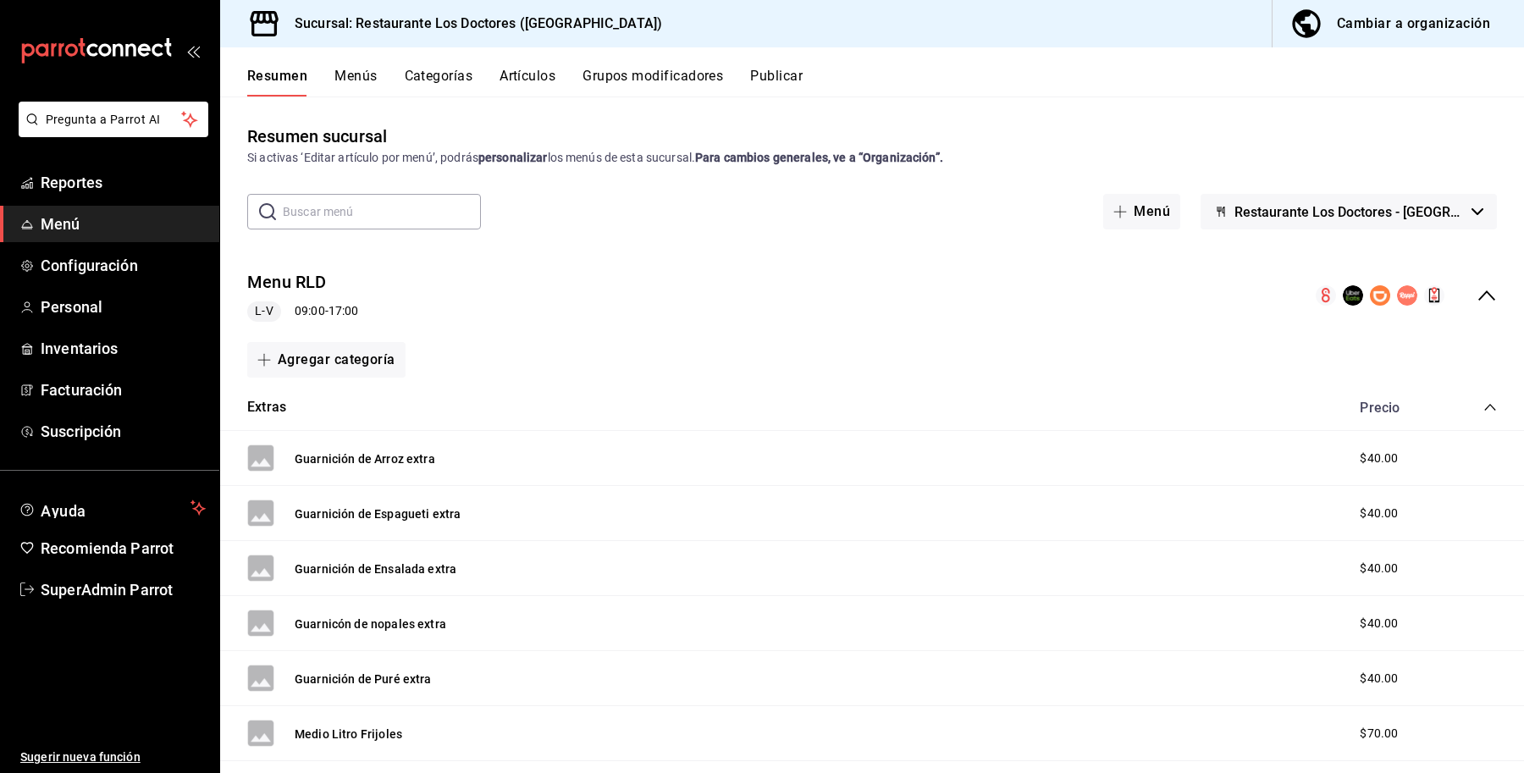
click at [1477, 295] on icon "collapse-menu-row" at bounding box center [1487, 295] width 20 height 20
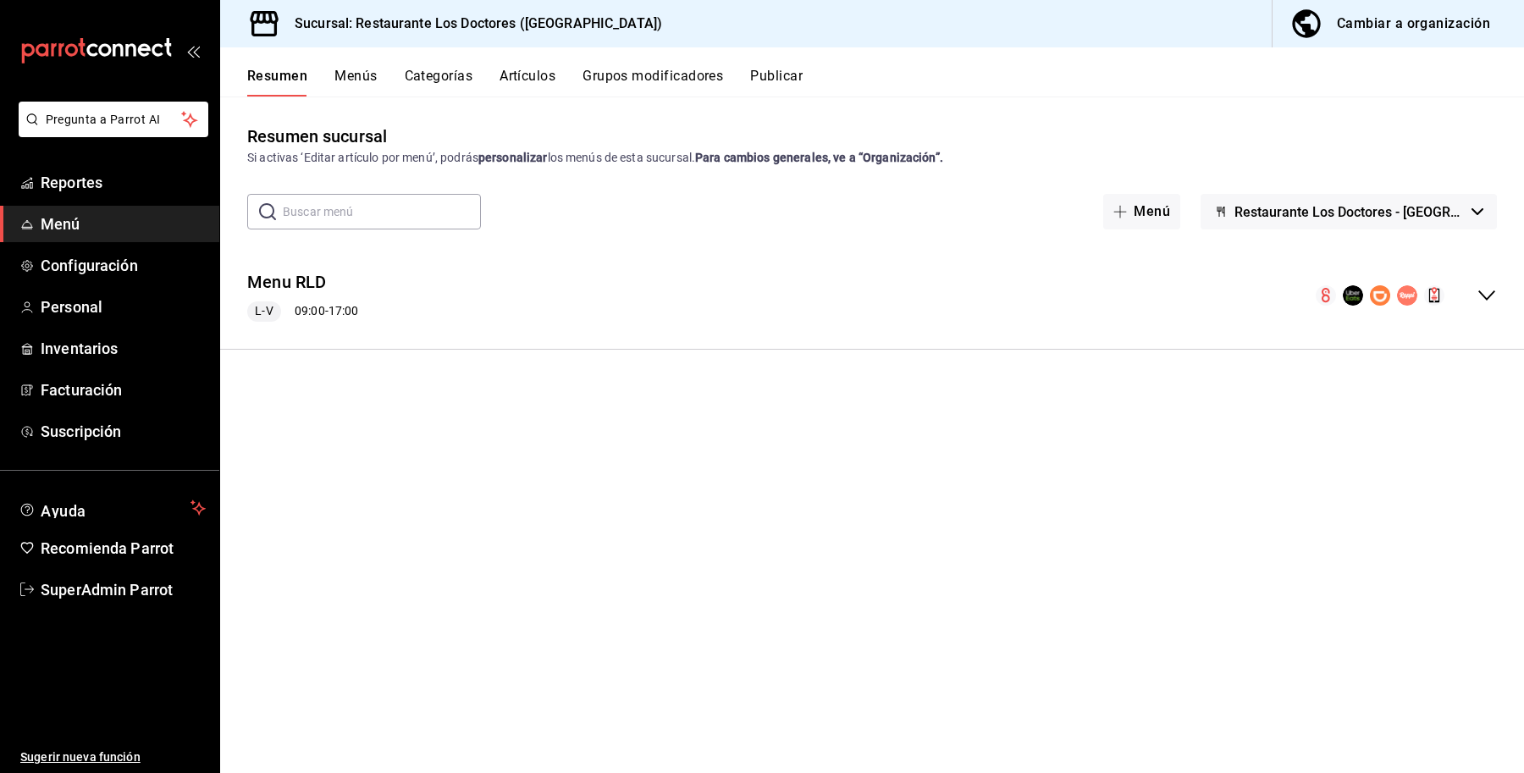
click at [1477, 298] on icon "collapse-menu-row" at bounding box center [1487, 295] width 20 height 20
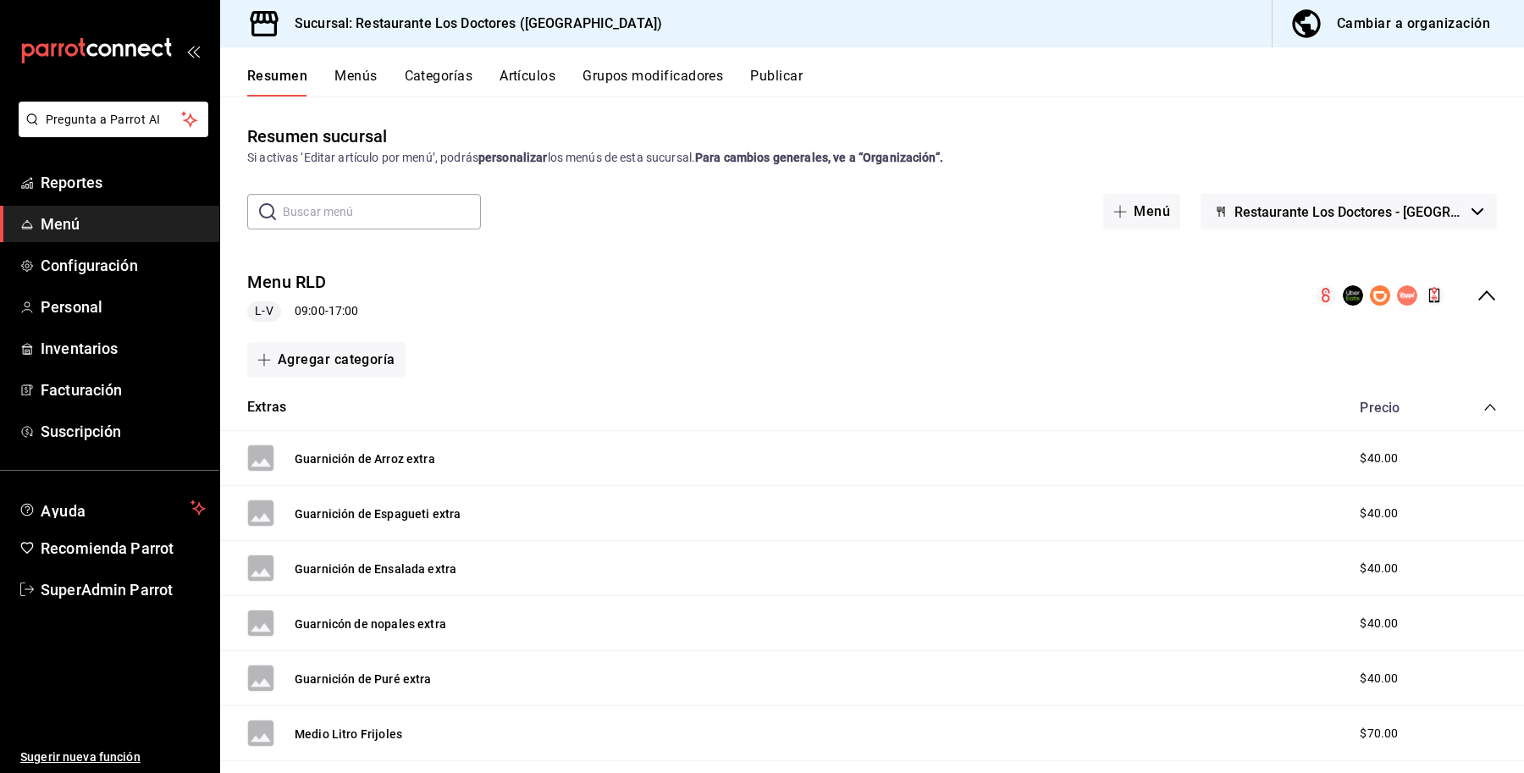
click at [1480, 298] on icon "collapse-menu-row" at bounding box center [1487, 295] width 20 height 20
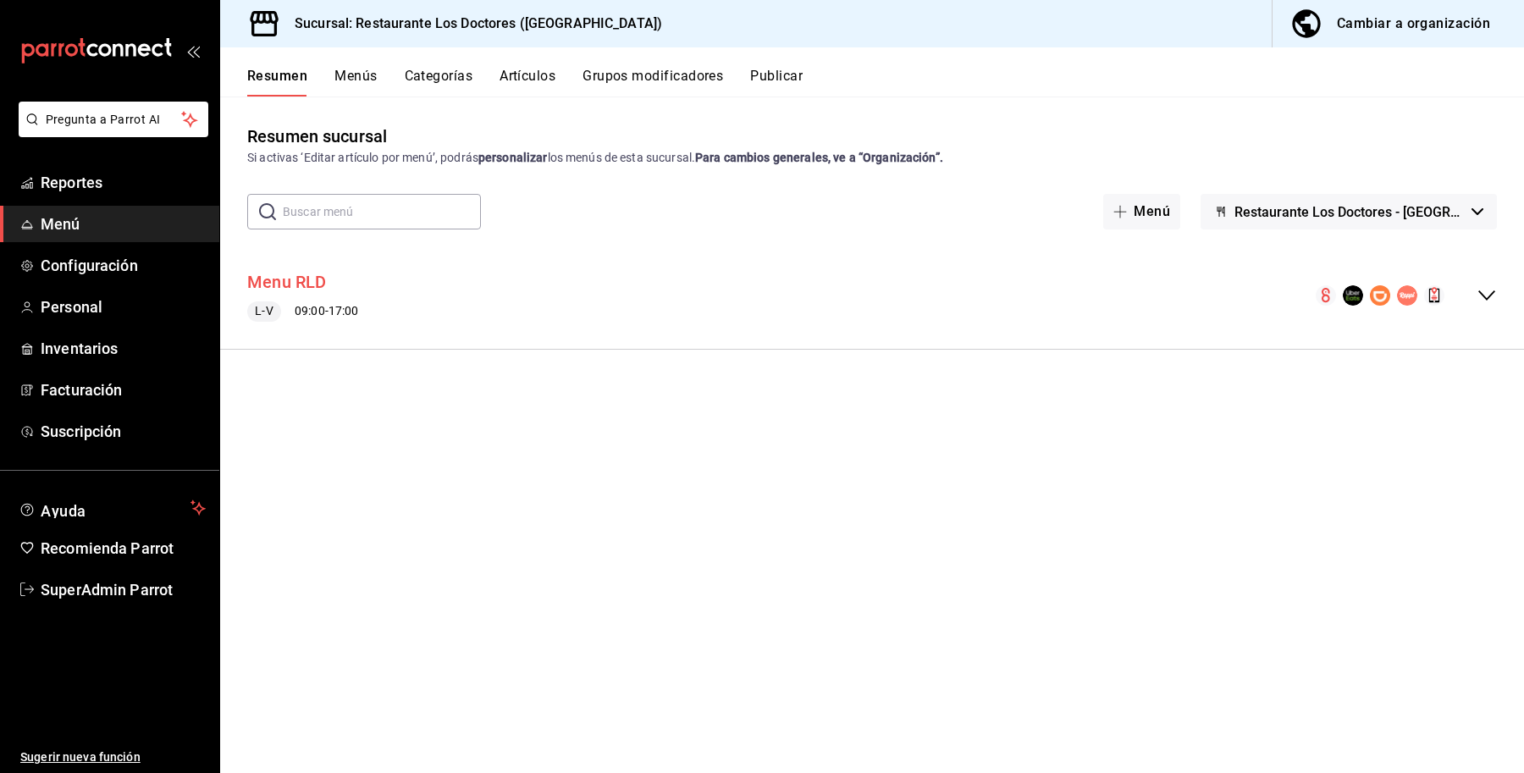
click at [282, 273] on button "Menu RLD" at bounding box center [287, 282] width 80 height 25
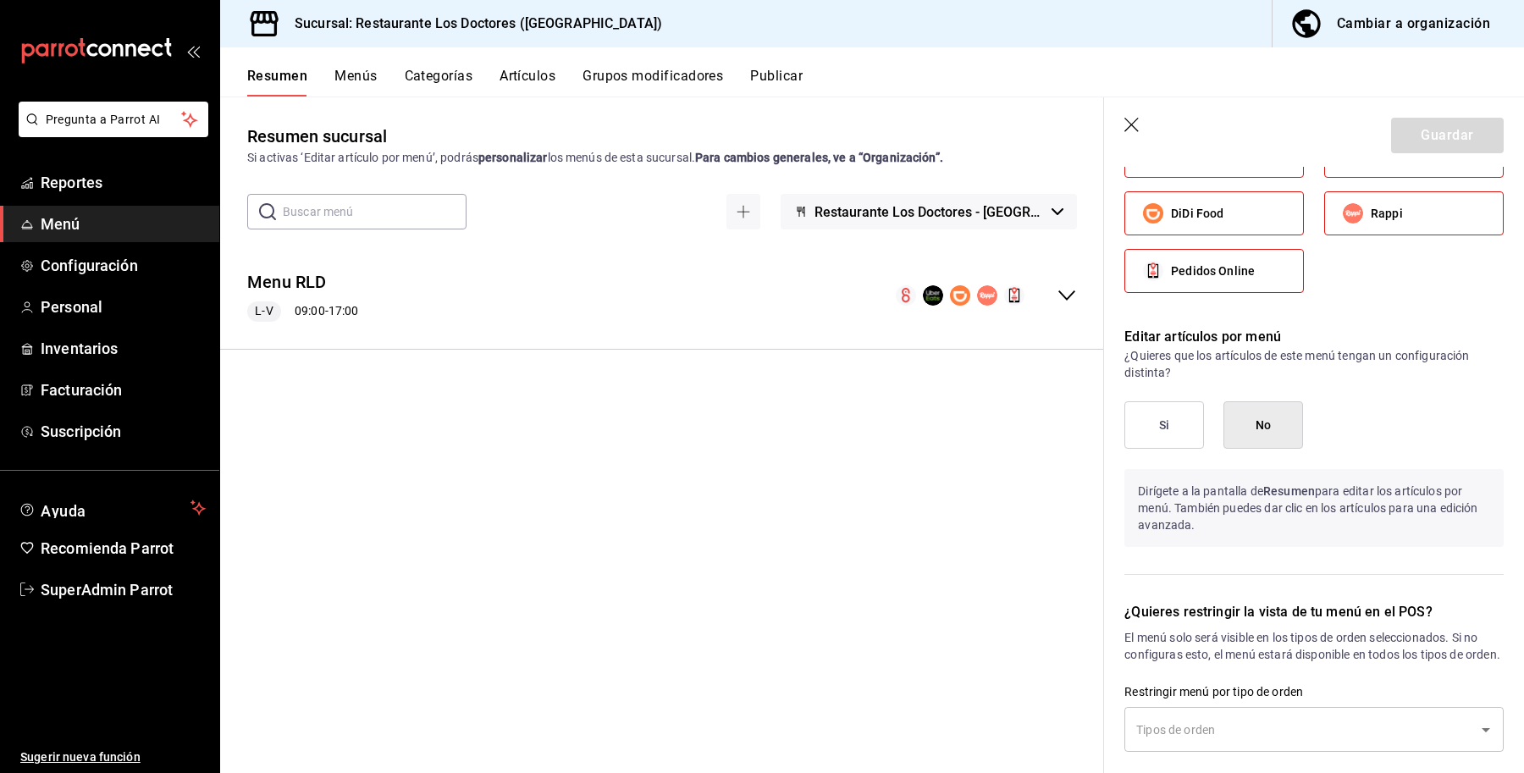
scroll to position [864, 0]
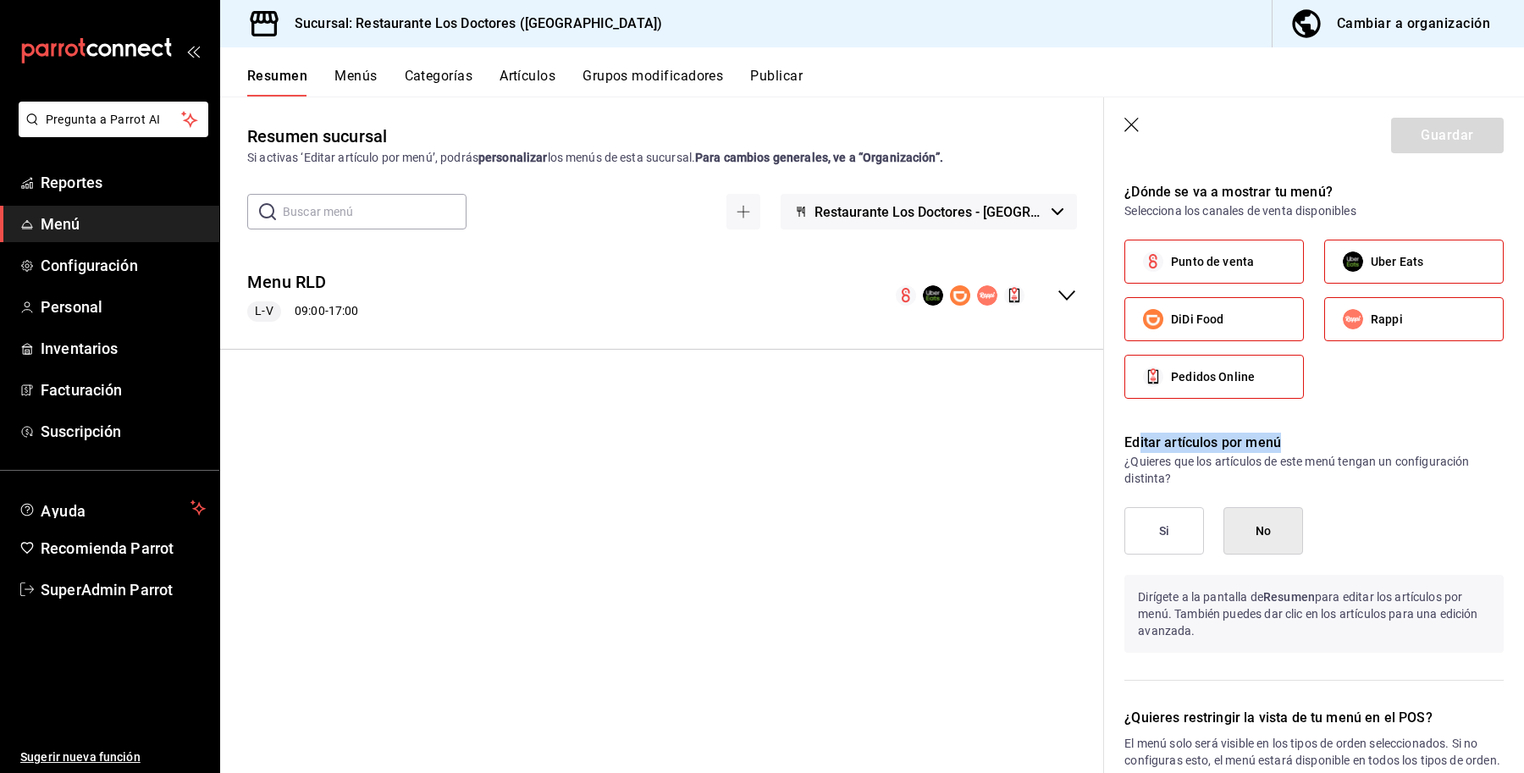
drag, startPoint x: 1145, startPoint y: 453, endPoint x: 1347, endPoint y: 445, distance: 202.5
click at [1347, 445] on p "Editar artículos por menú" at bounding box center [1313, 443] width 379 height 20
click at [1350, 445] on p "Editar artículos por menú" at bounding box center [1313, 443] width 379 height 20
click at [1237, 405] on div "Punto de venta Uber Eats DiDi Food Rappi Pedidos Online" at bounding box center [1313, 326] width 379 height 173
click at [1229, 386] on span "Pedidos Online" at bounding box center [1213, 377] width 84 height 18
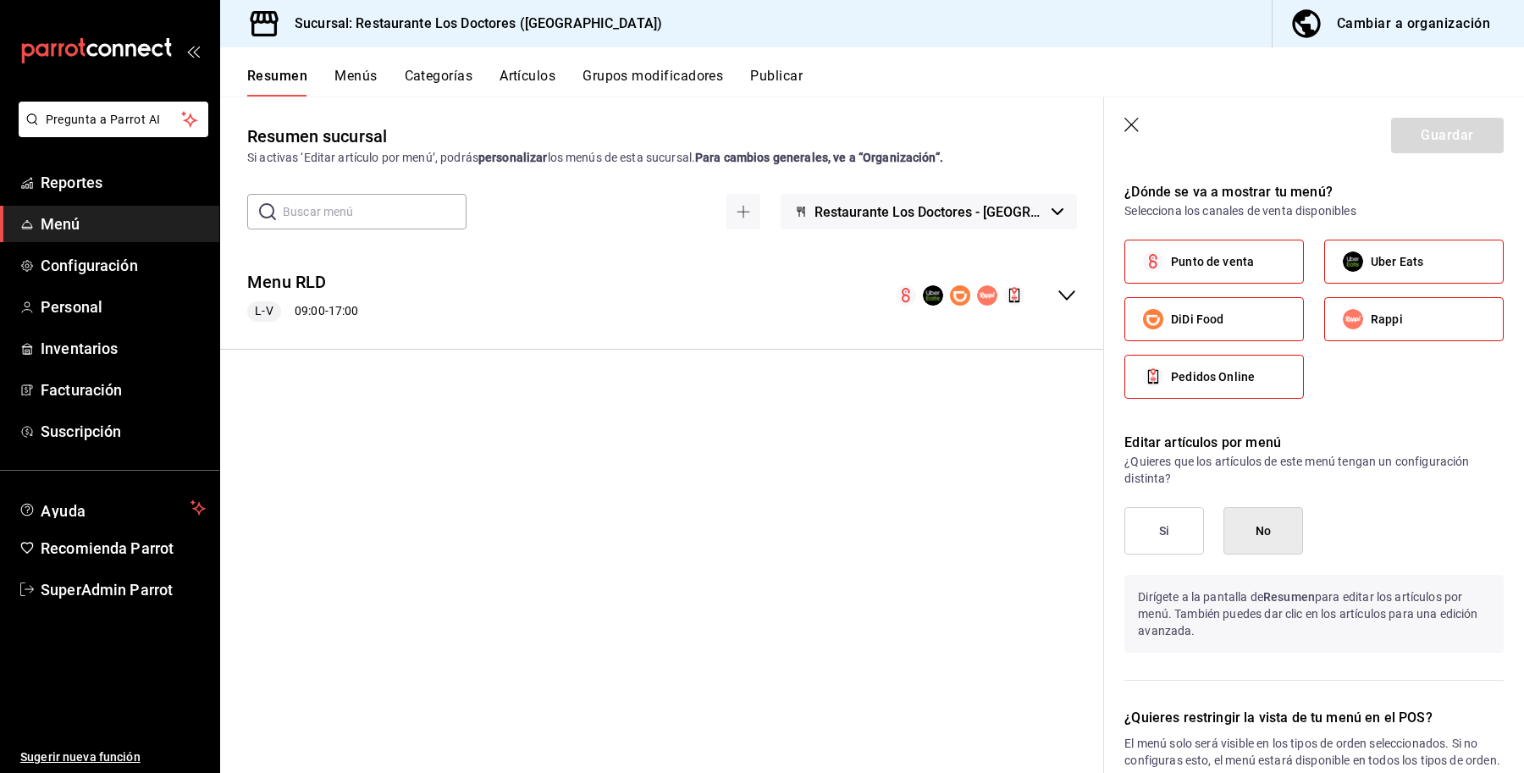
click at [1171, 387] on input "Pedidos Online" at bounding box center [1153, 377] width 36 height 36
checkbox input "false"
click at [1428, 131] on button "Guardar" at bounding box center [1447, 136] width 113 height 36
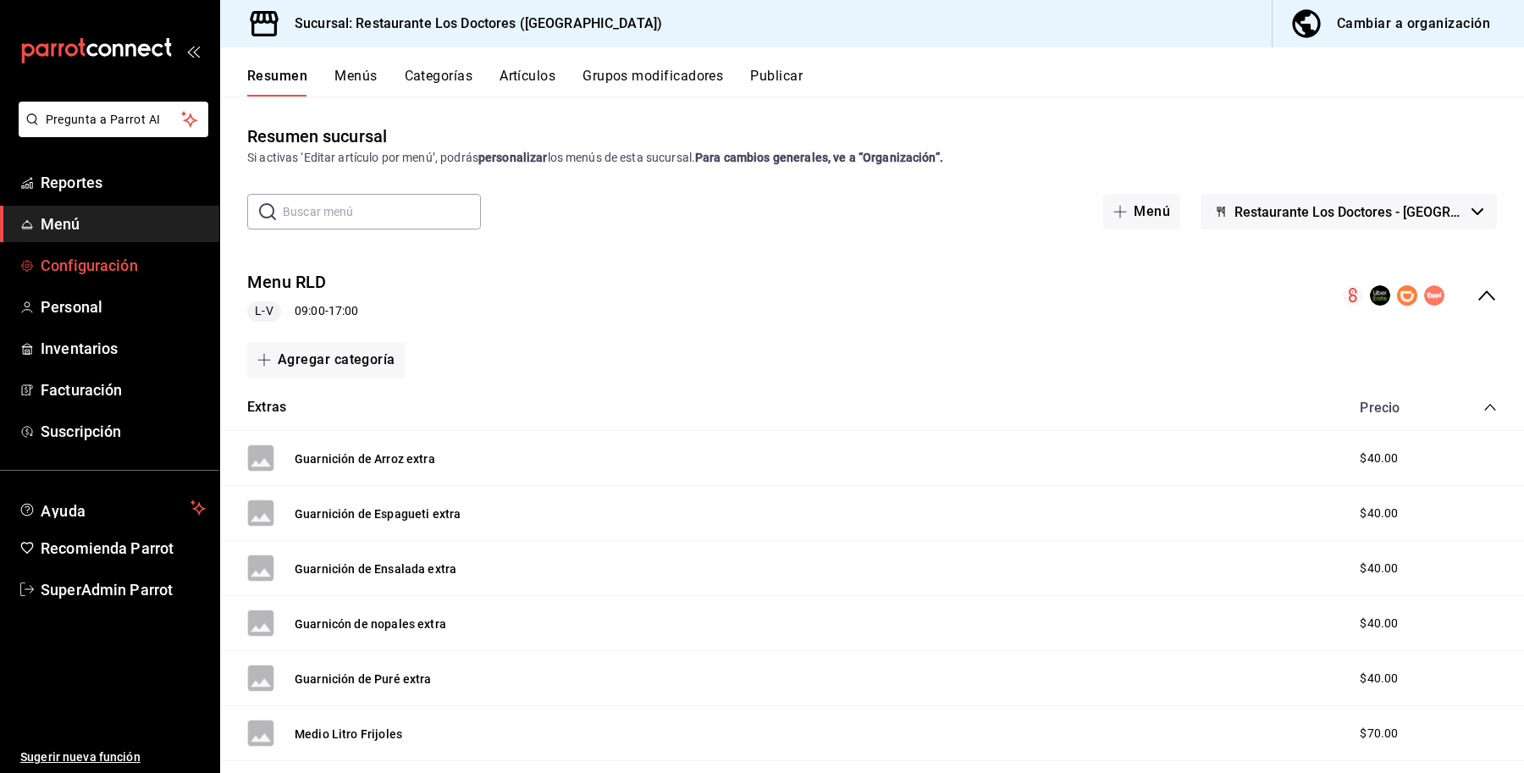
click at [108, 272] on span "Configuración" at bounding box center [123, 265] width 165 height 23
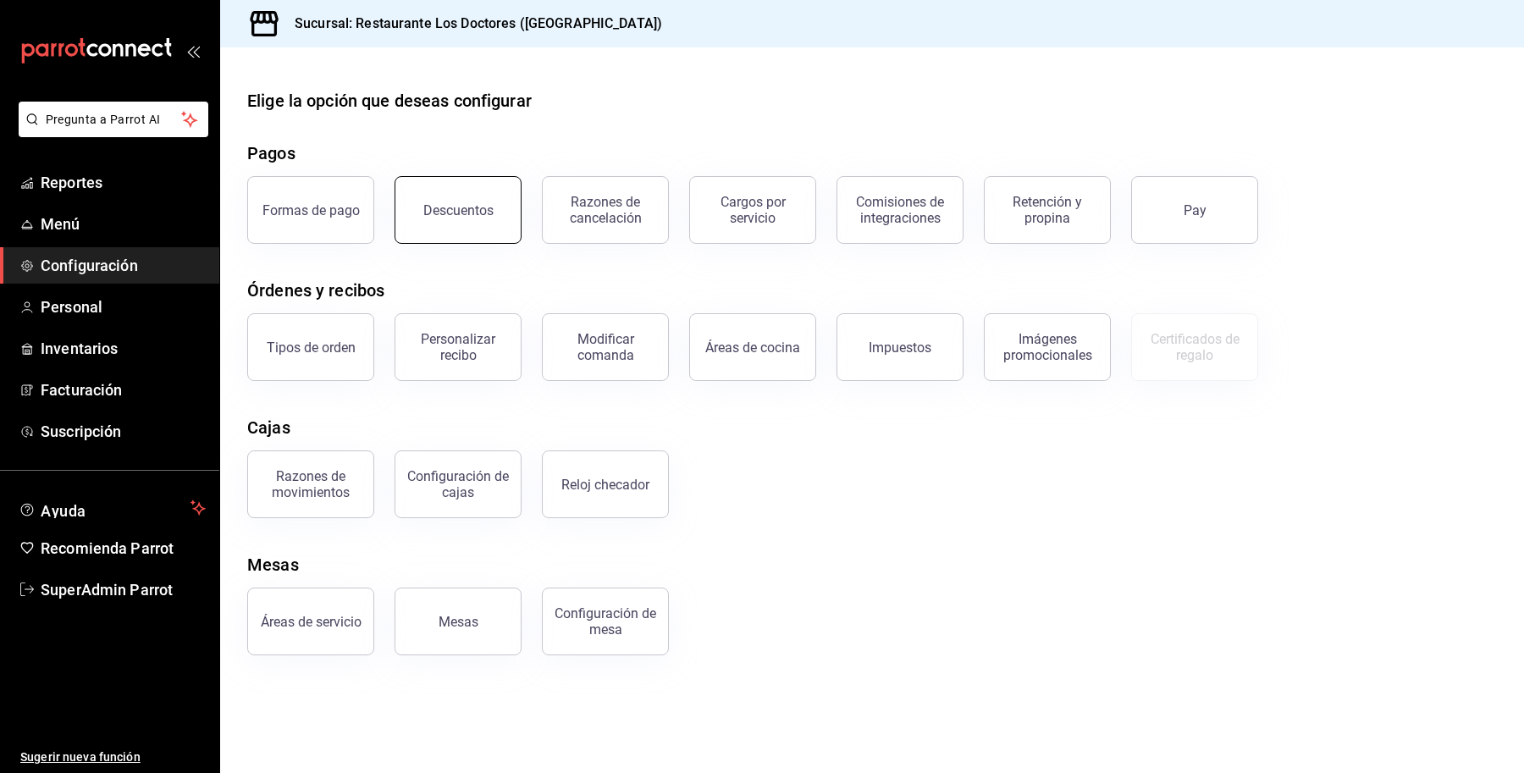
click at [466, 213] on div "Descuentos" at bounding box center [458, 210] width 70 height 16
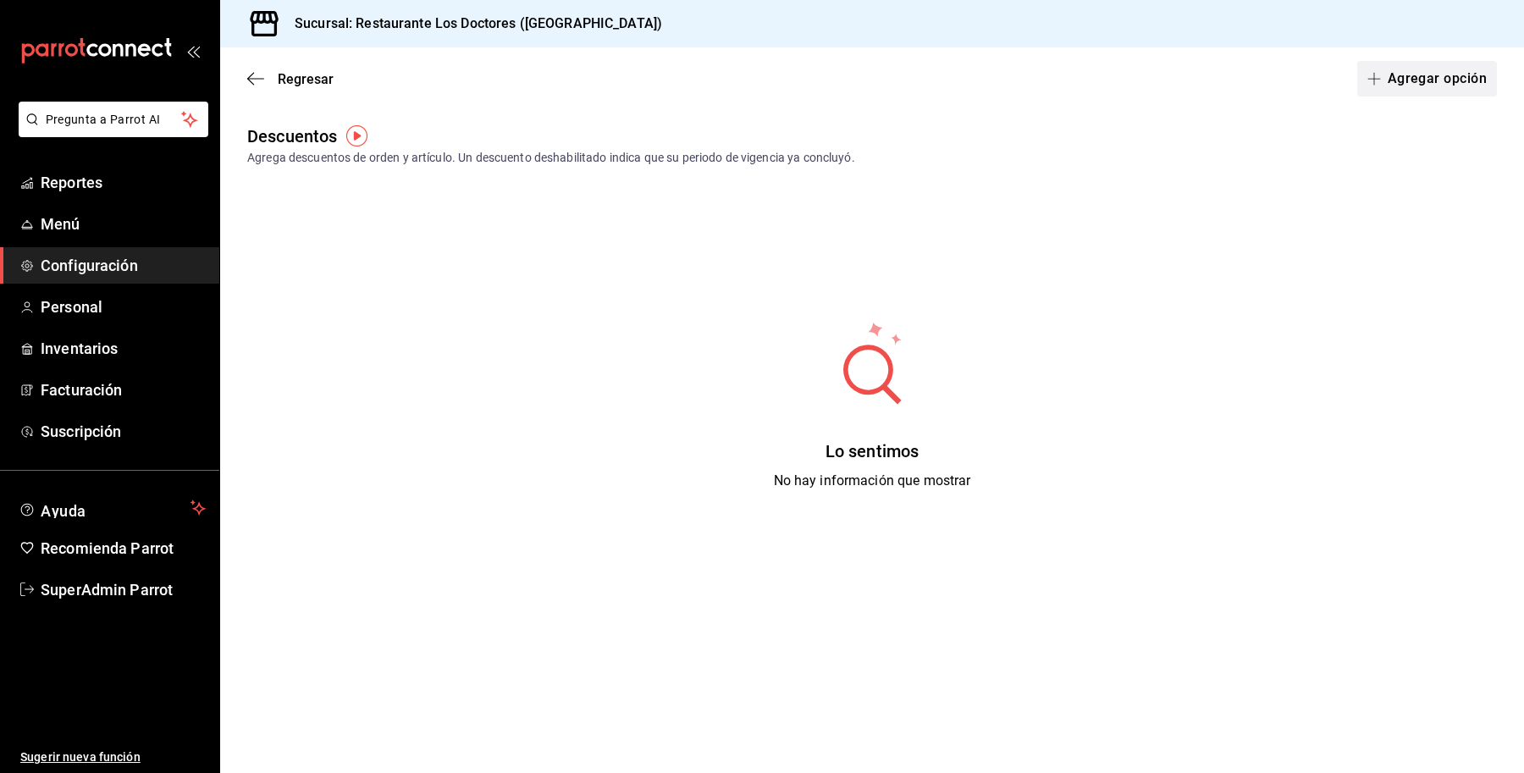
click at [1414, 68] on button "Agregar opción" at bounding box center [1427, 79] width 140 height 36
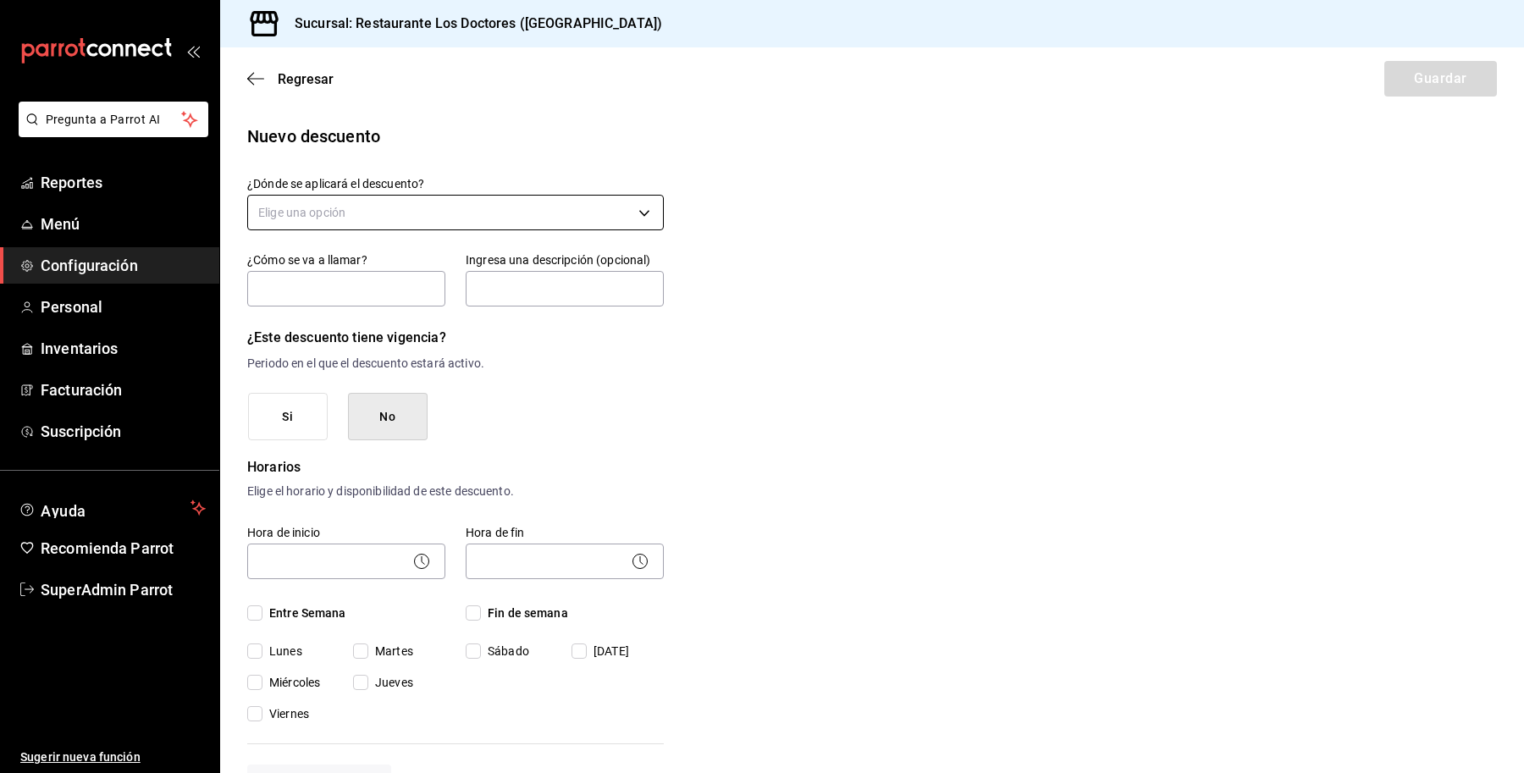
click at [425, 206] on body "Pregunta a Parrot AI Reportes Menú Configuración Personal Inventarios Facturaci…" at bounding box center [762, 386] width 1524 height 773
click at [842, 281] on div at bounding box center [762, 386] width 1524 height 773
click at [330, 290] on input "text" at bounding box center [346, 289] width 198 height 36
click at [710, 331] on div "Nuevo descuento ¿Dónde se aplicará el descuento? Elige una opción ¿Cómo se va a…" at bounding box center [872, 735] width 1304 height 1223
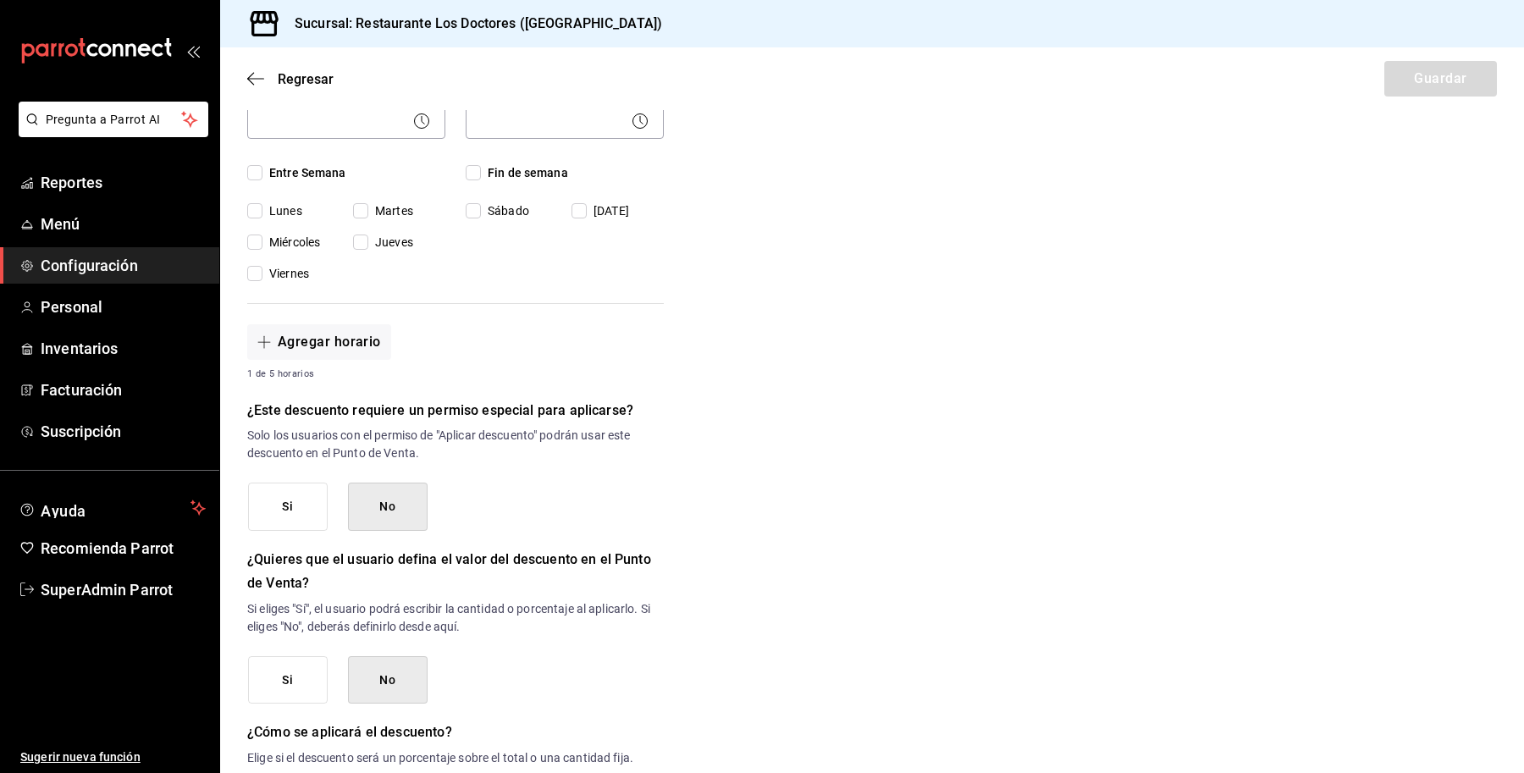
scroll to position [318, 0]
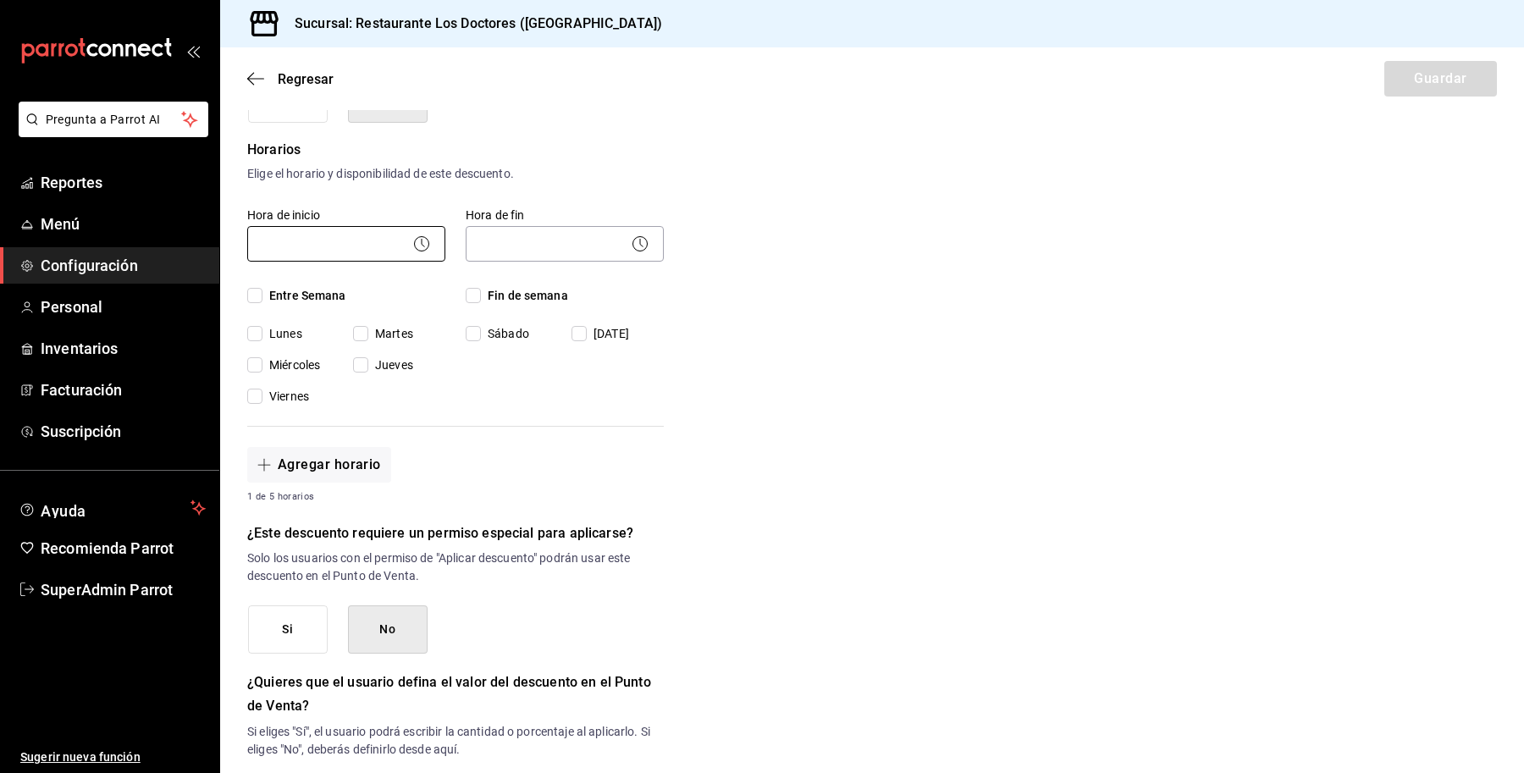
click at [362, 240] on body "Pregunta a Parrot AI Reportes Menú Configuración Personal Inventarios Facturaci…" at bounding box center [762, 386] width 1524 height 773
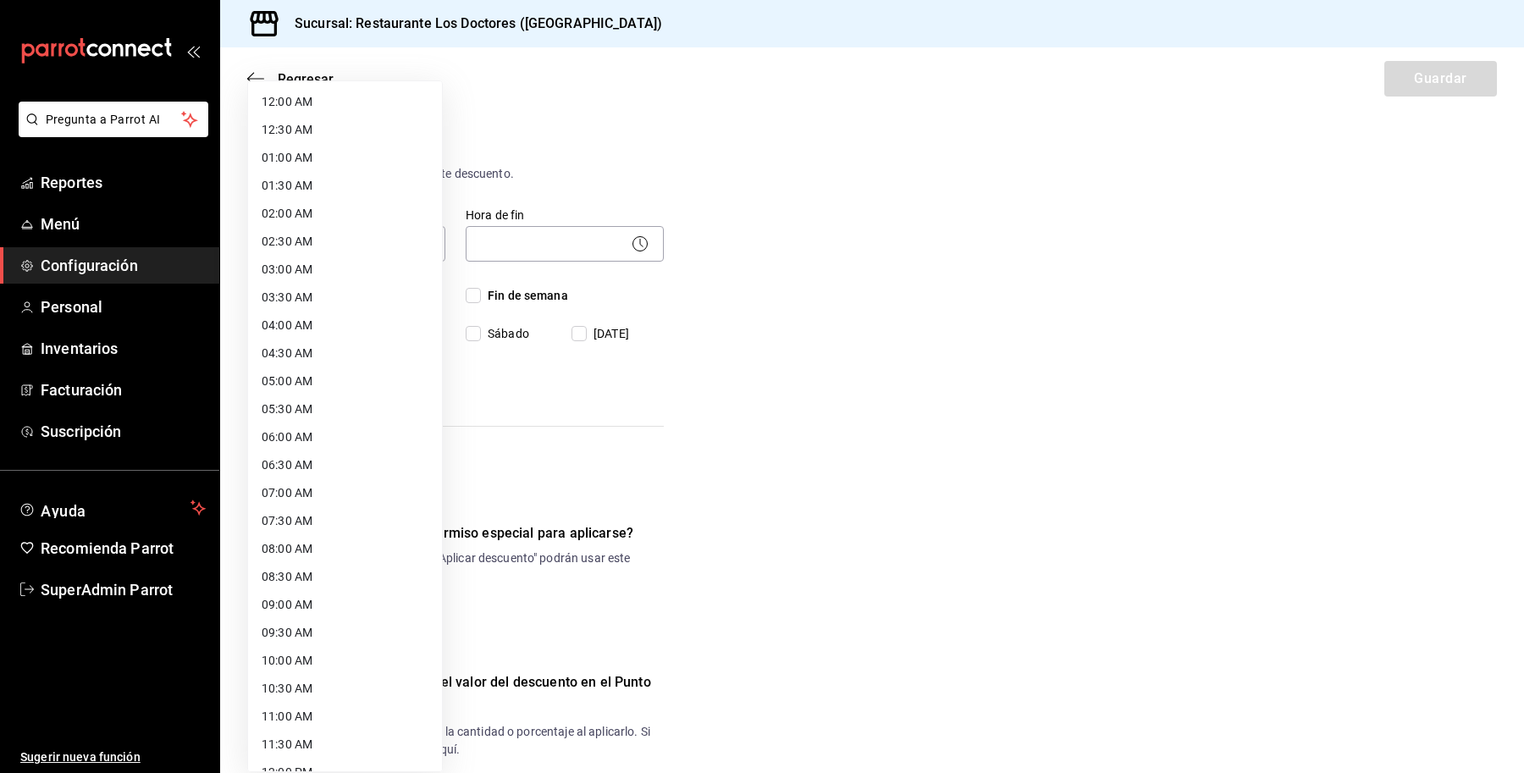
drag, startPoint x: 772, startPoint y: 328, endPoint x: 653, endPoint y: 256, distance: 139.4
click at [771, 328] on div at bounding box center [762, 386] width 1524 height 773
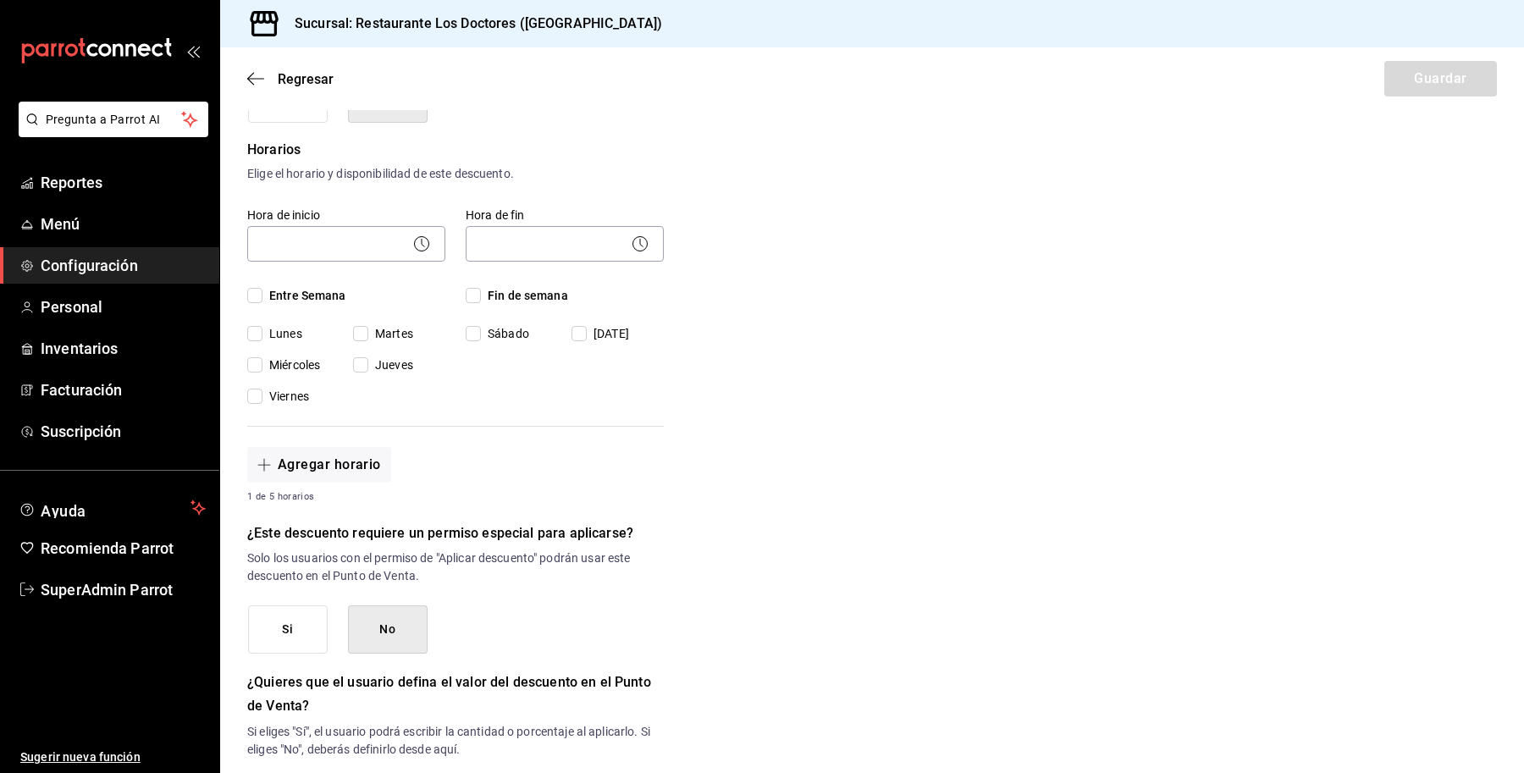
click at [533, 250] on body "Pregunta a Parrot AI Reportes Menú Configuración Personal Inventarios Facturaci…" at bounding box center [762, 386] width 1524 height 773
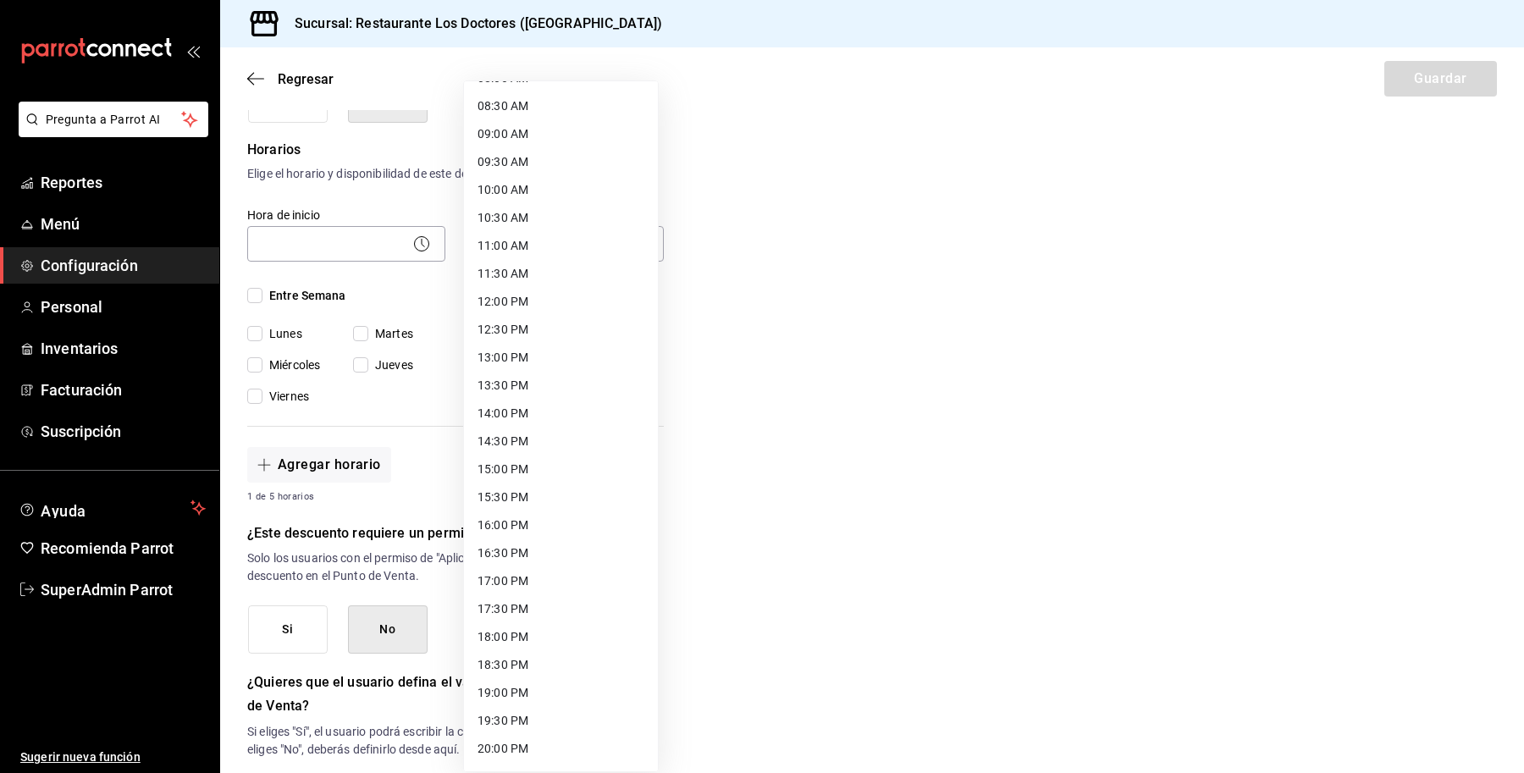
scroll to position [692, 0]
click at [809, 422] on div at bounding box center [762, 386] width 1524 height 773
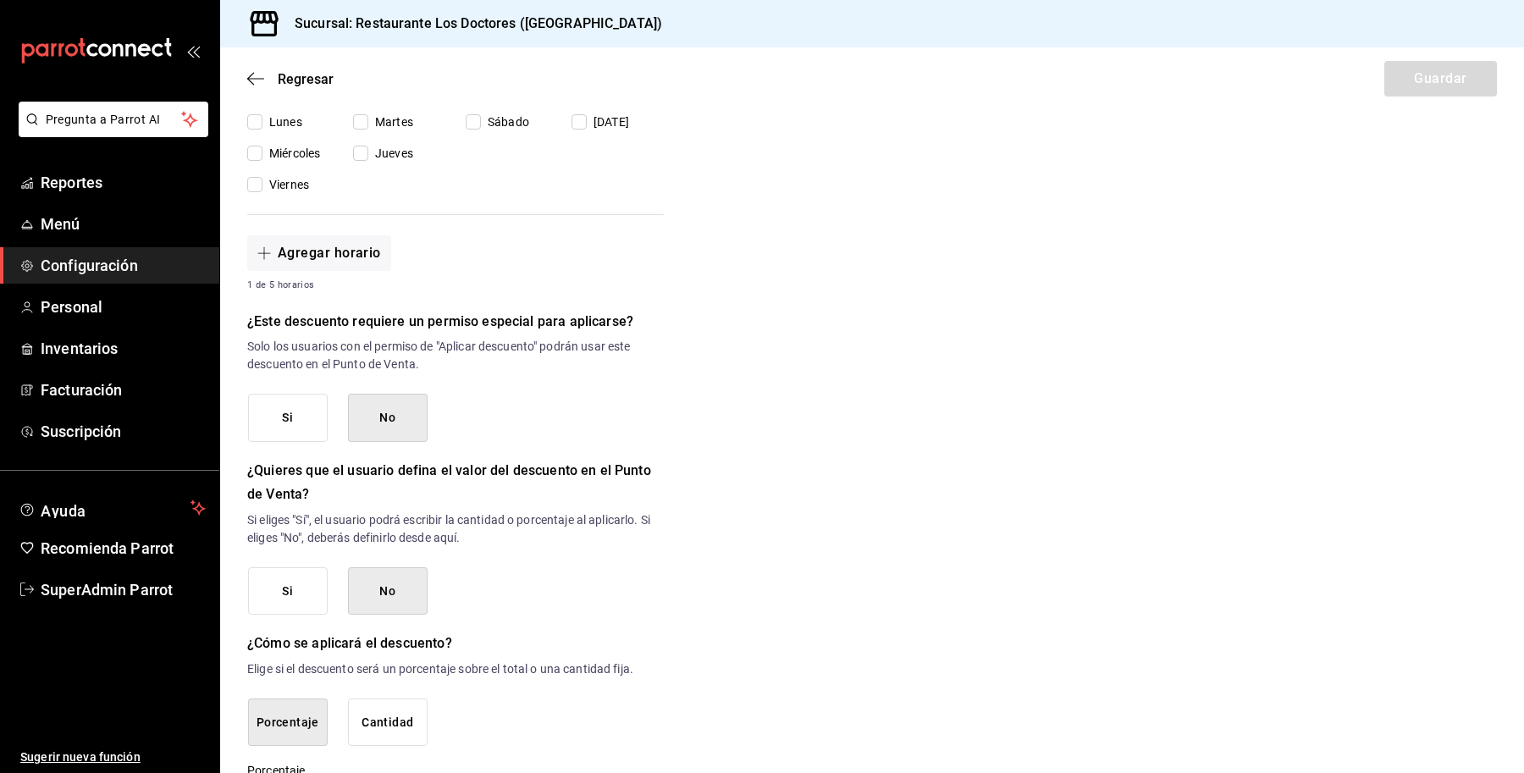
scroll to position [601, 0]
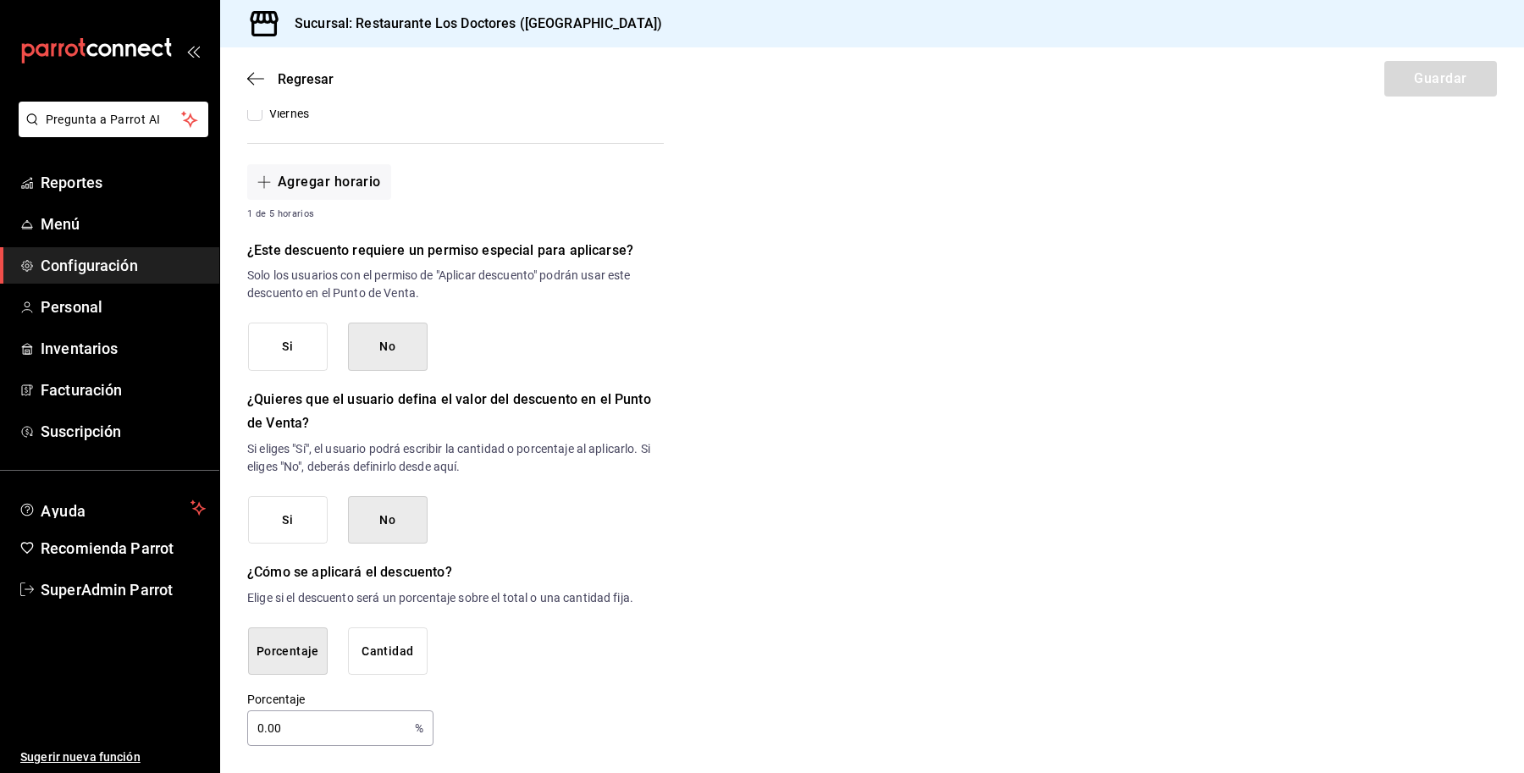
click at [295, 517] on button "Si" at bounding box center [288, 520] width 80 height 48
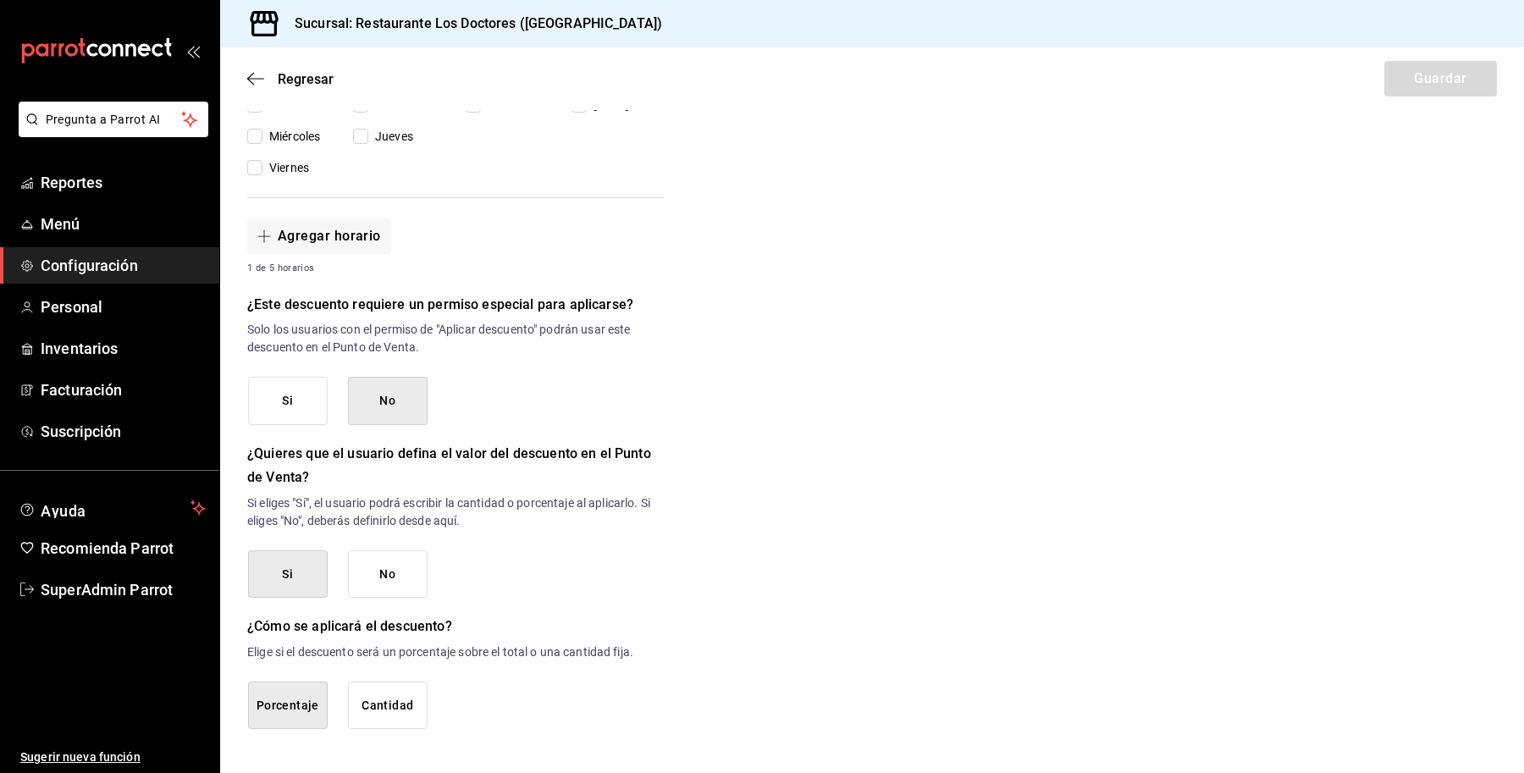
click at [389, 570] on button "No" at bounding box center [388, 574] width 80 height 48
click at [305, 564] on button "Si" at bounding box center [288, 573] width 80 height 48
click at [395, 580] on button "No" at bounding box center [388, 574] width 80 height 48
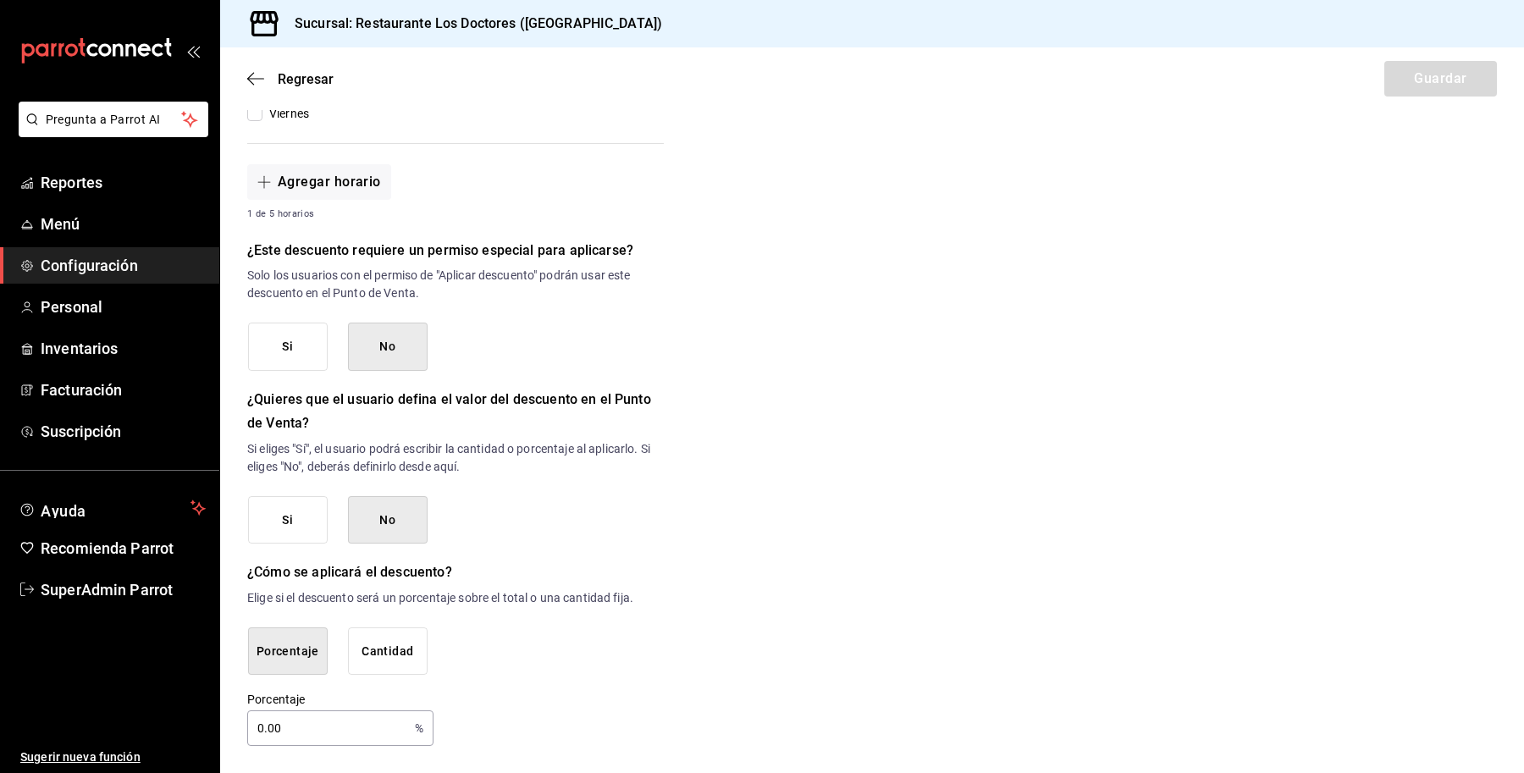
click at [299, 527] on button "Si" at bounding box center [288, 520] width 80 height 48
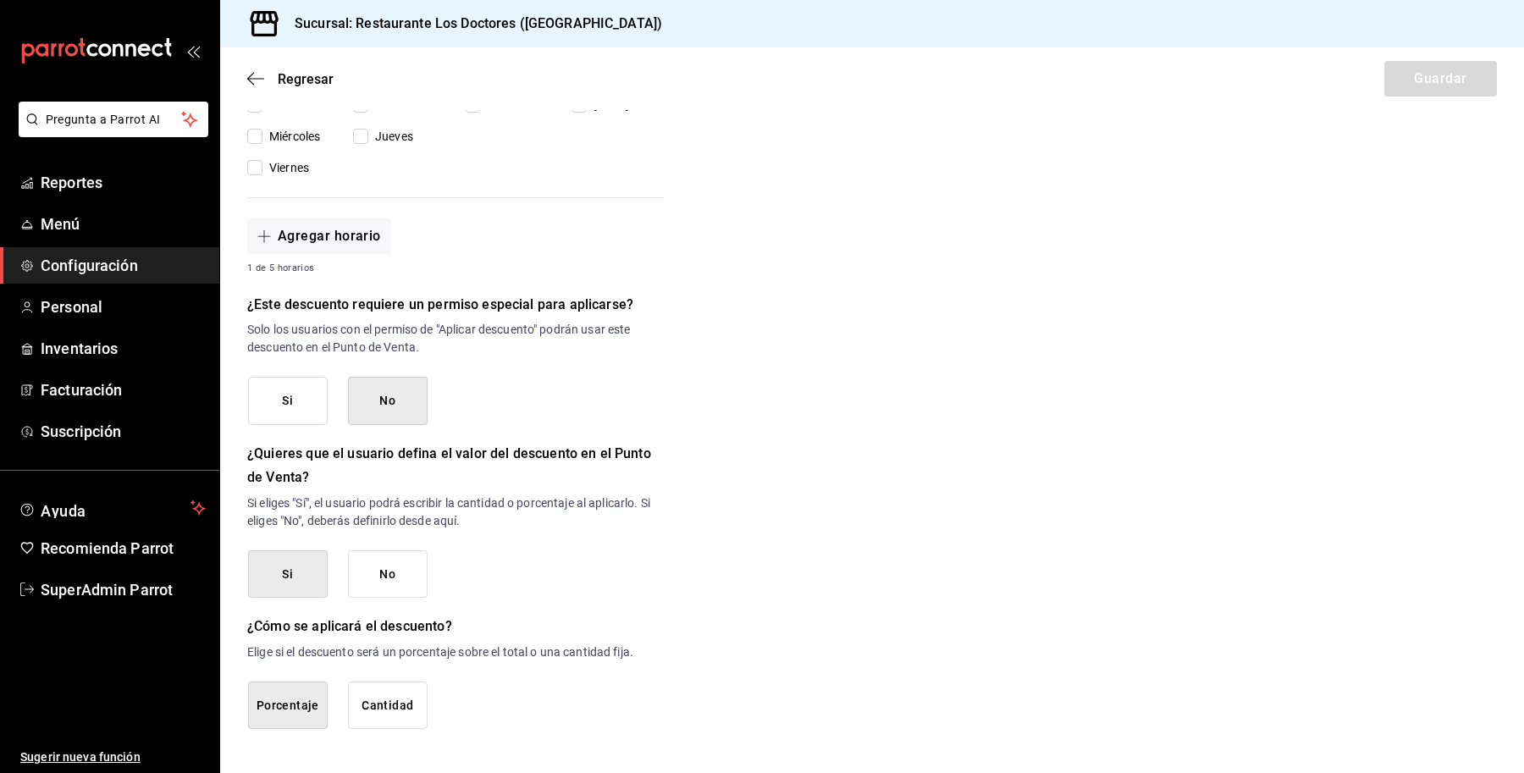
click at [265, 699] on button "Porcentaje" at bounding box center [288, 706] width 80 height 48
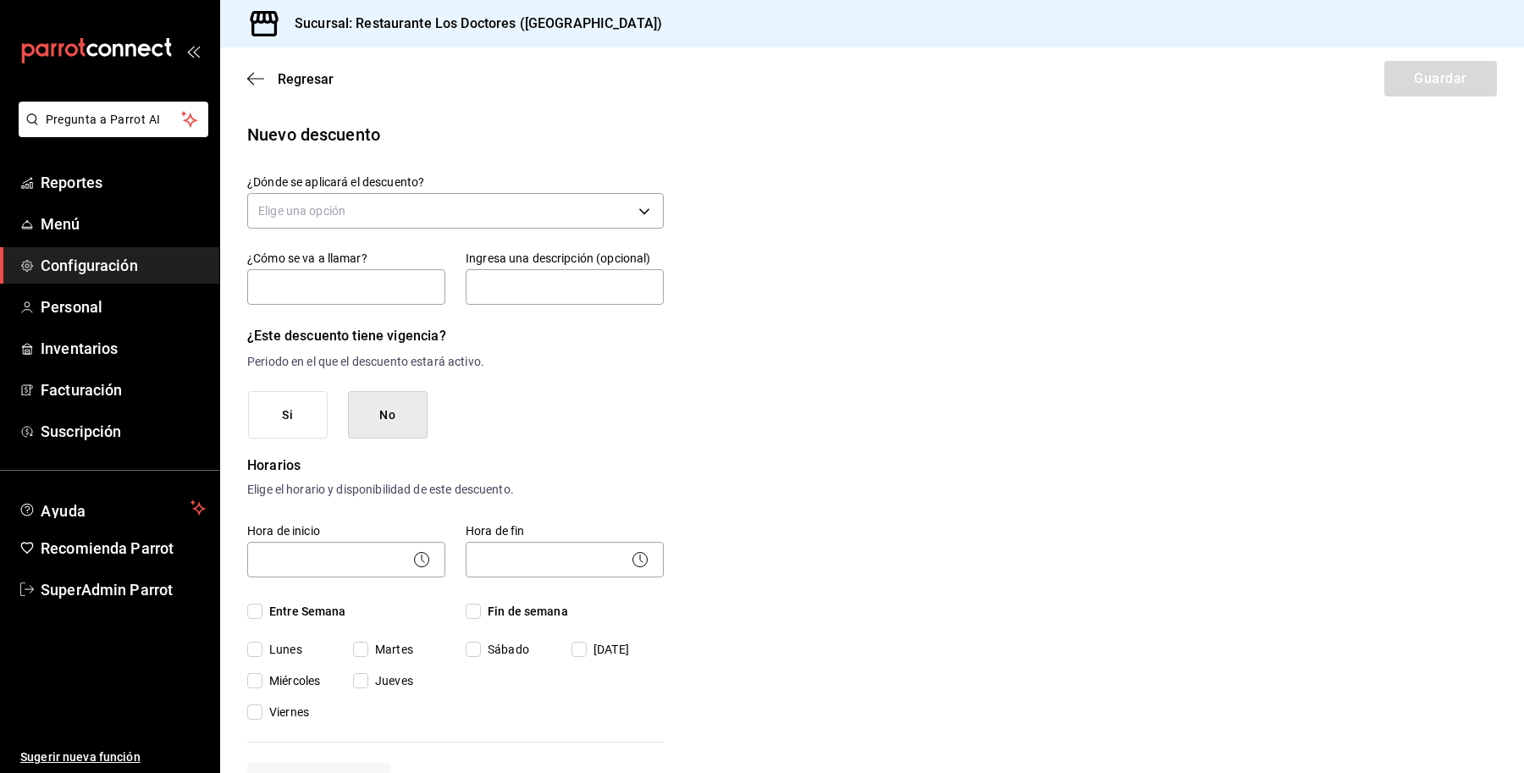
scroll to position [0, 0]
click at [500, 212] on body "Pregunta a Parrot AI Reportes Menú Configuración Personal Inventarios Facturaci…" at bounding box center [762, 386] width 1524 height 773
click at [798, 303] on div at bounding box center [762, 386] width 1524 height 773
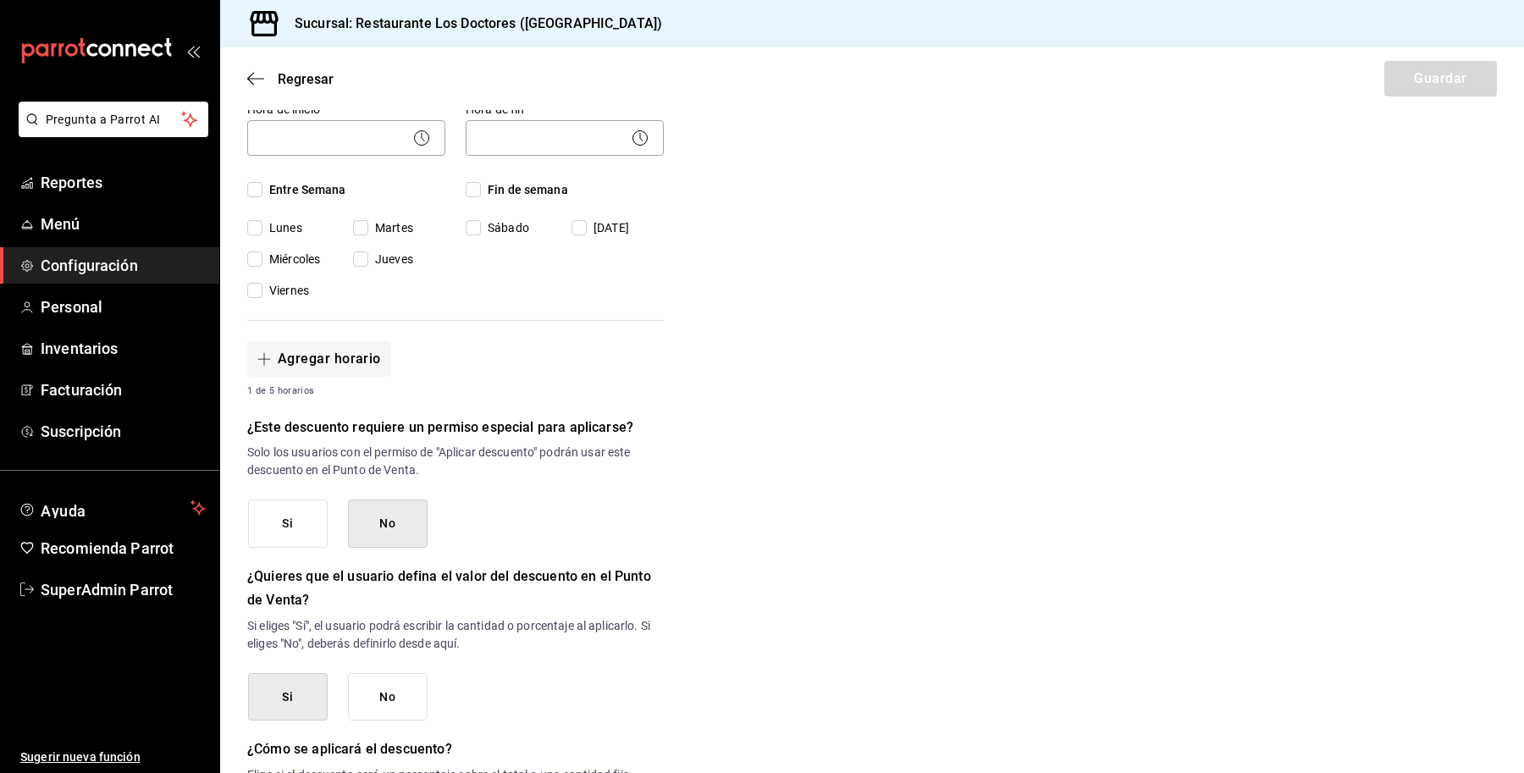
scroll to position [547, 0]
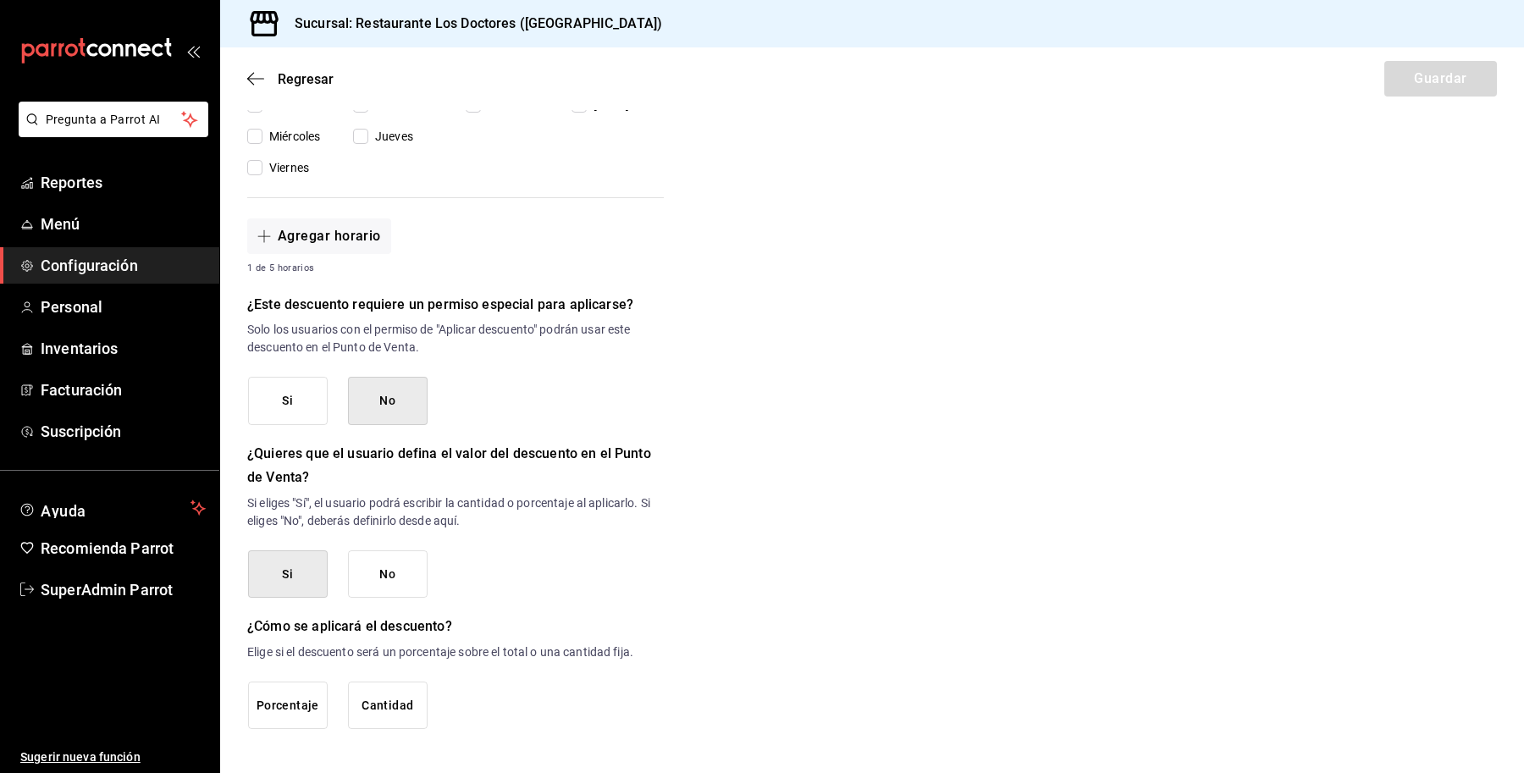
click at [73, 254] on span "Configuración" at bounding box center [123, 265] width 165 height 23
